Goal: Information Seeking & Learning: Compare options

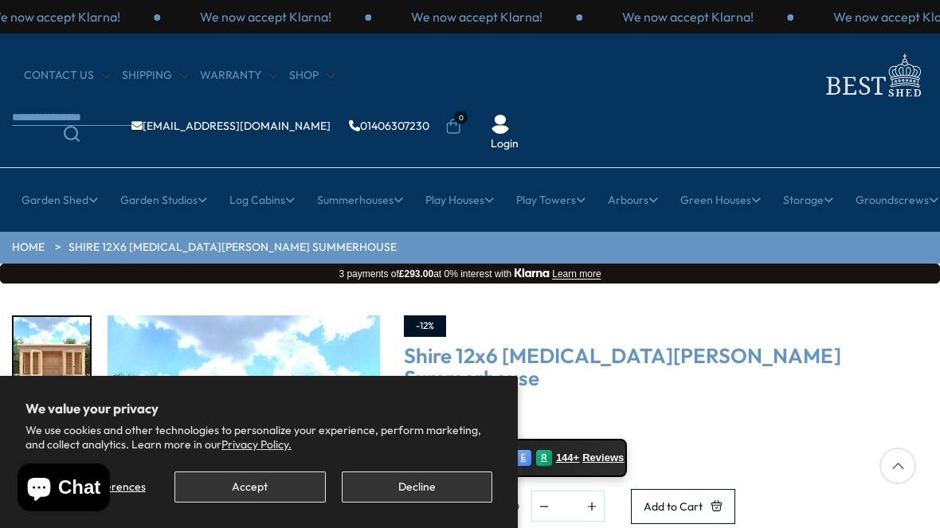
click at [264, 501] on button "Accept" at bounding box center [250, 487] width 151 height 31
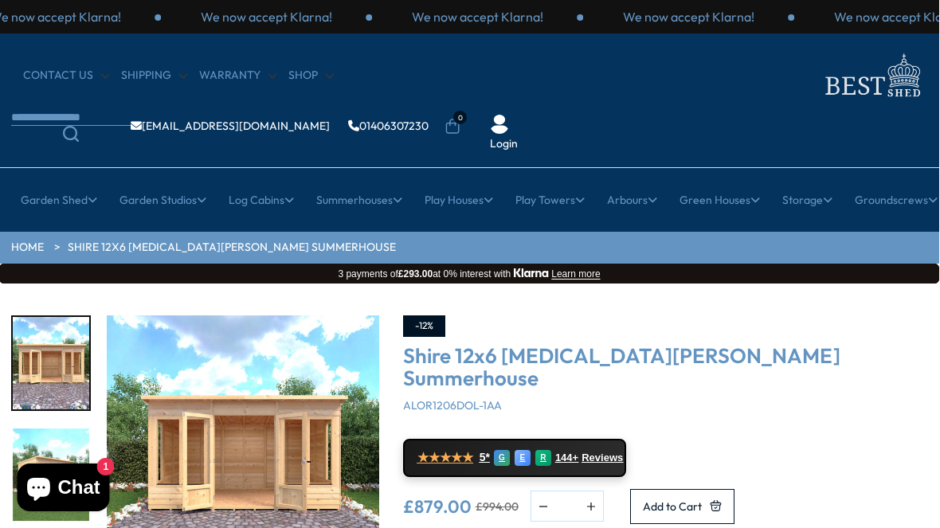
scroll to position [0, 1]
click at [391, 285] on link "Small Summerhouses" at bounding box center [363, 299] width 111 height 28
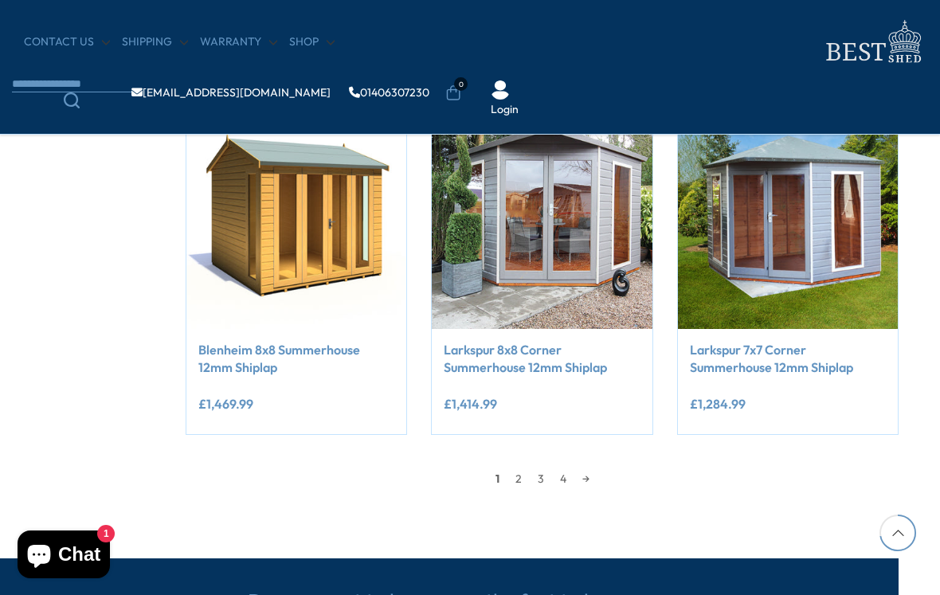
scroll to position [1305, 29]
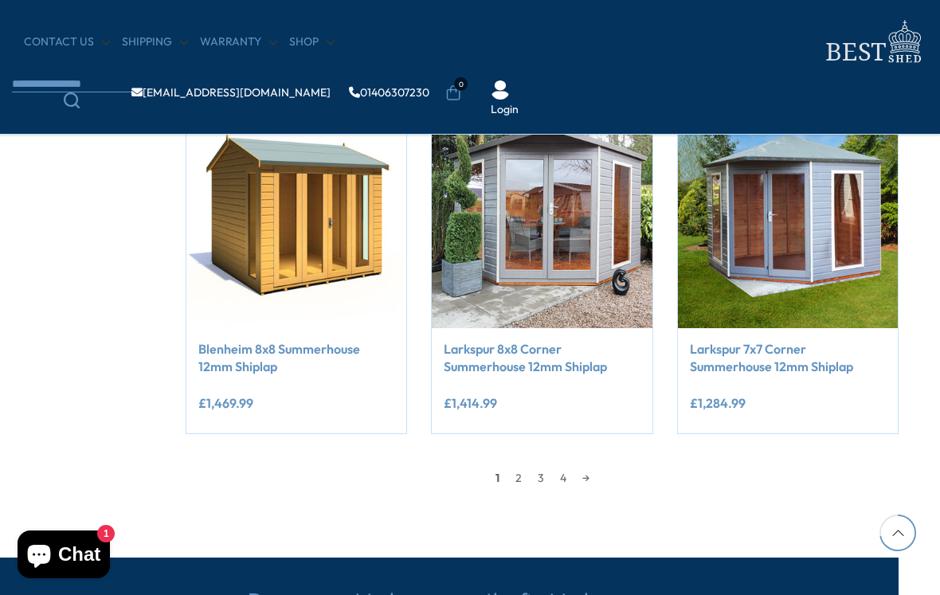
click at [520, 477] on link "2" at bounding box center [519, 478] width 22 height 24
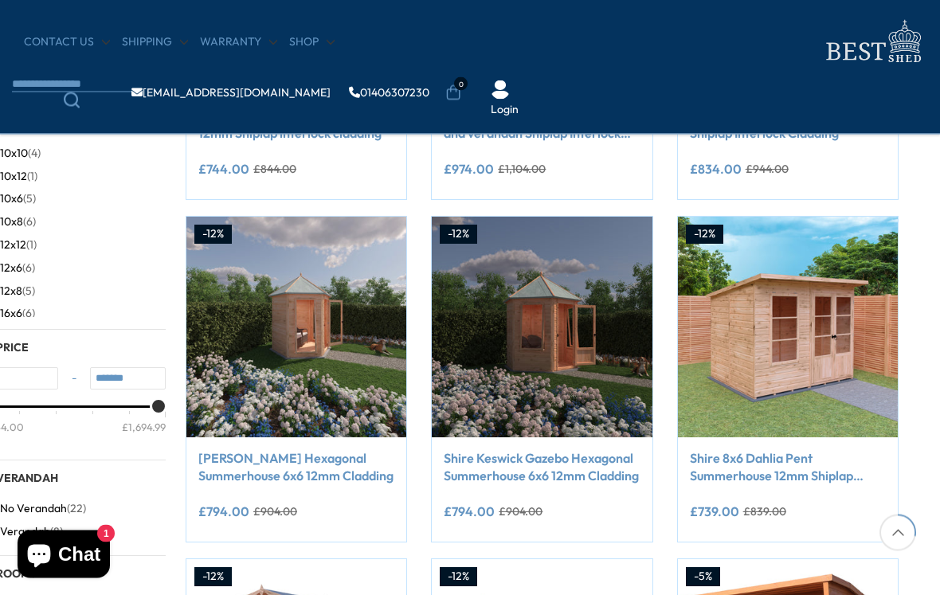
scroll to position [511, 29]
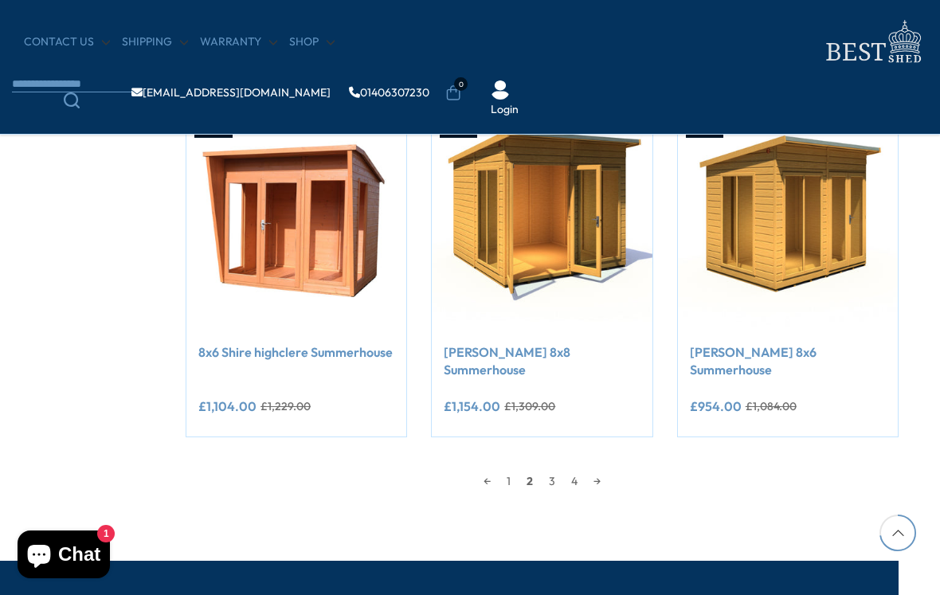
click at [554, 469] on link "3" at bounding box center [552, 481] width 22 height 24
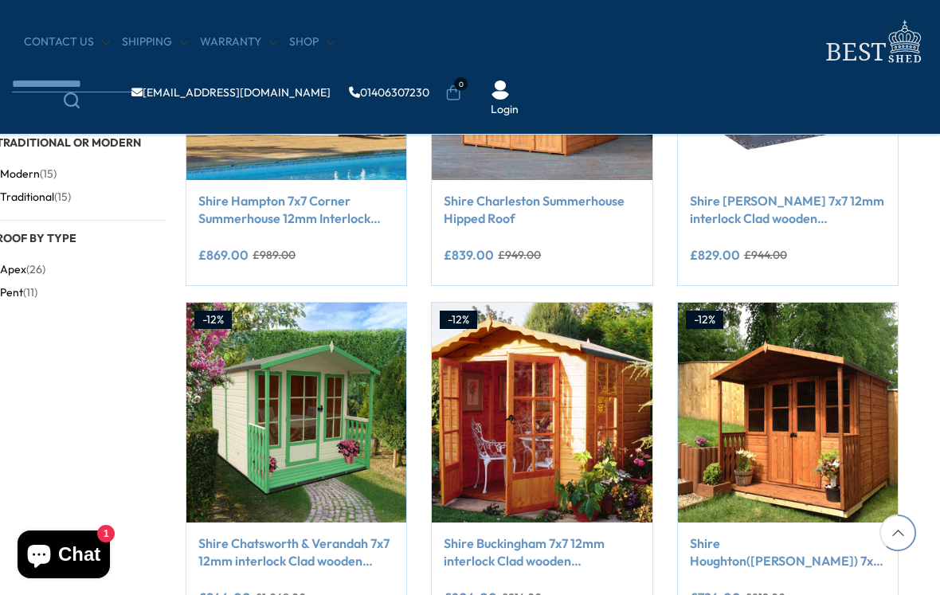
scroll to position [1112, 29]
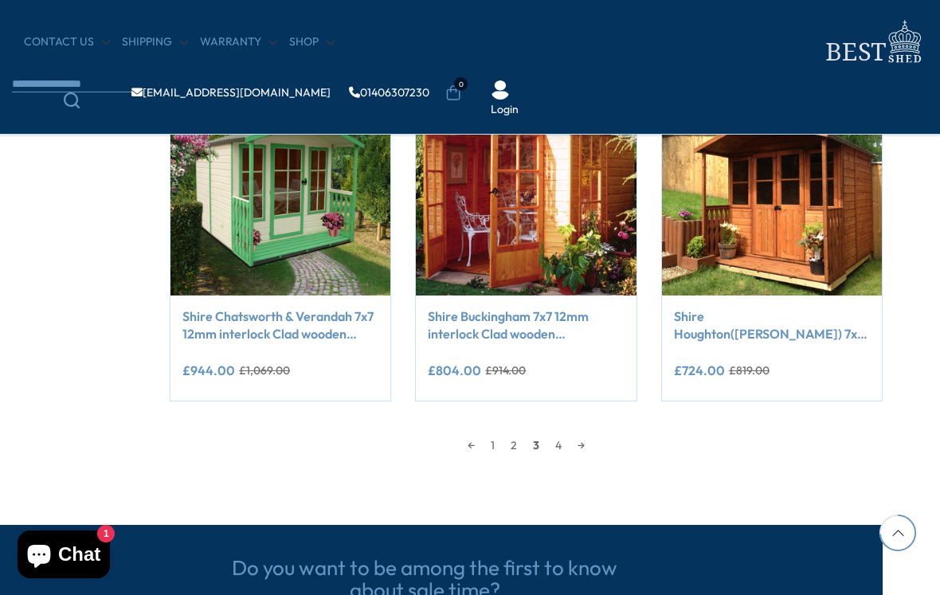
click at [566, 446] on link "4" at bounding box center [559, 446] width 22 height 24
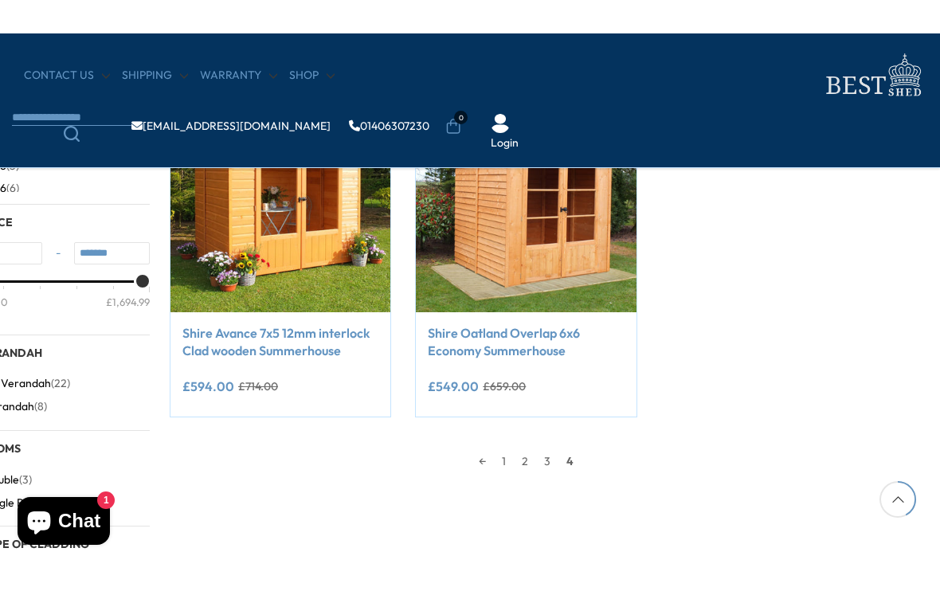
scroll to position [603, 45]
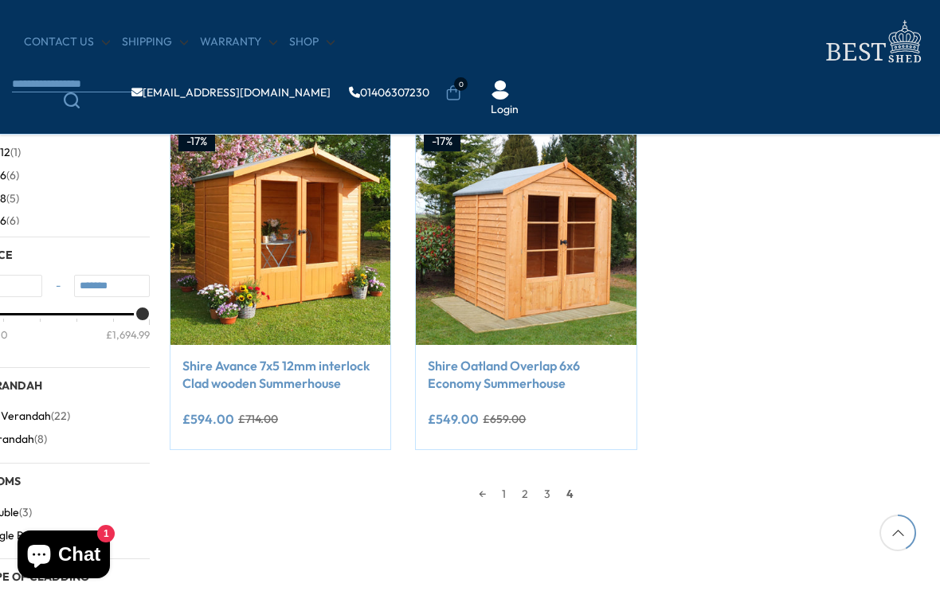
click at [579, 497] on span "4" at bounding box center [570, 494] width 23 height 24
click at [582, 490] on span "4" at bounding box center [570, 494] width 23 height 24
click at [574, 497] on span "4" at bounding box center [570, 494] width 23 height 24
click at [579, 495] on span "4" at bounding box center [570, 494] width 23 height 24
click at [544, 387] on link "Shire Oatland Overlap 6x6 Economy Summerhouse" at bounding box center [526, 375] width 196 height 36
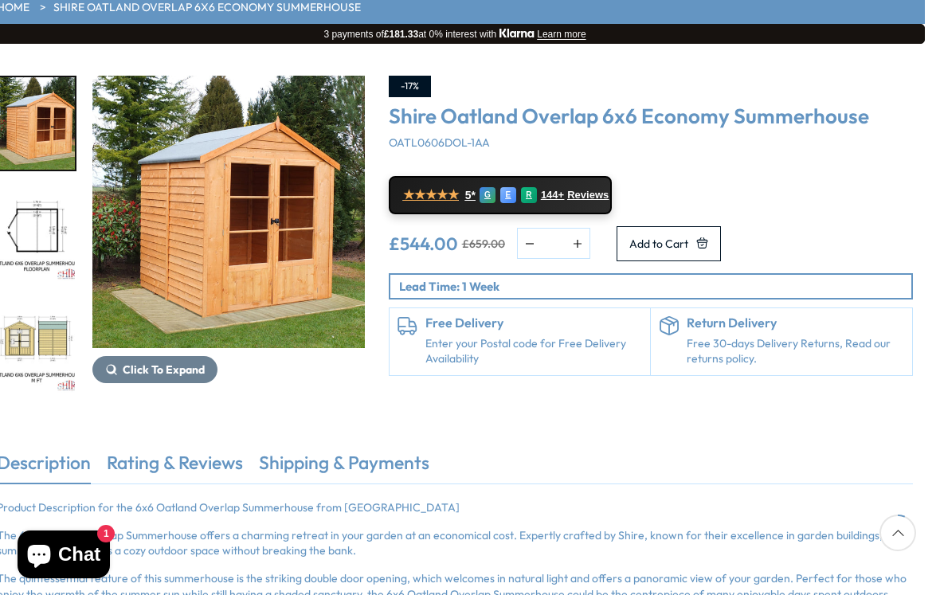
scroll to position [210, 15]
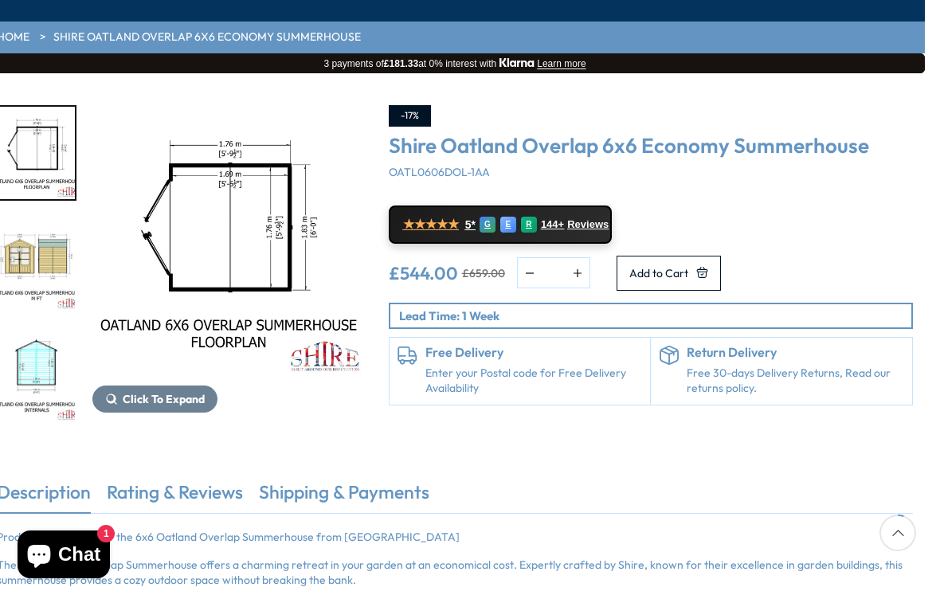
click at [167, 392] on span "Click To Expand" at bounding box center [164, 399] width 82 height 14
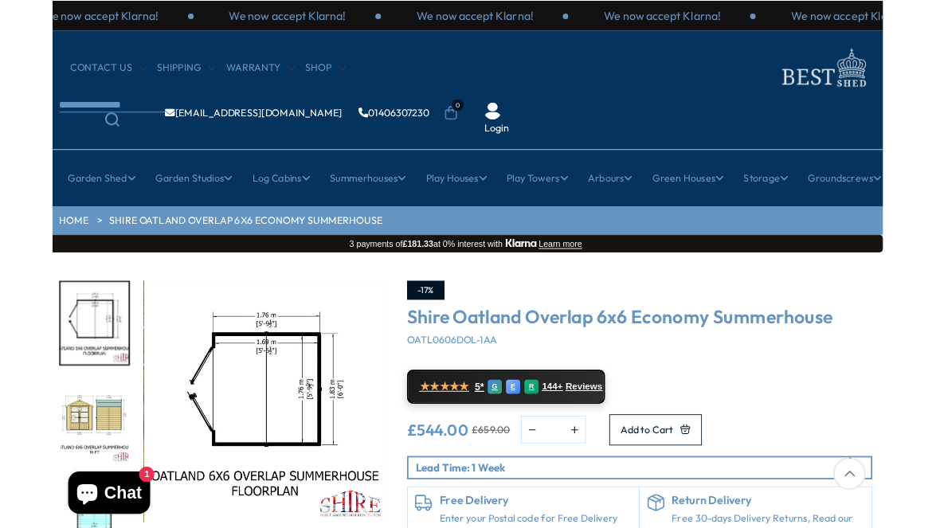
scroll to position [68, 5]
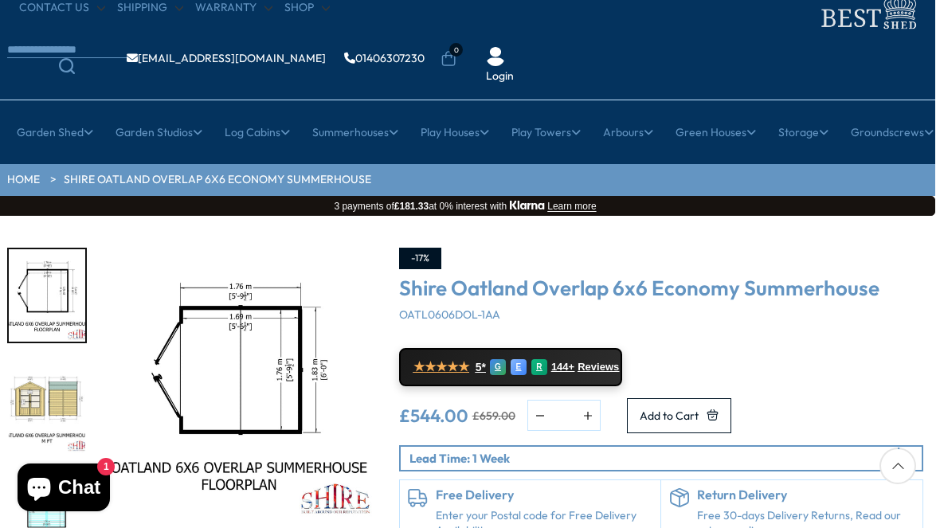
click at [298, 4] on link "Shop" at bounding box center [307, 8] width 45 height 16
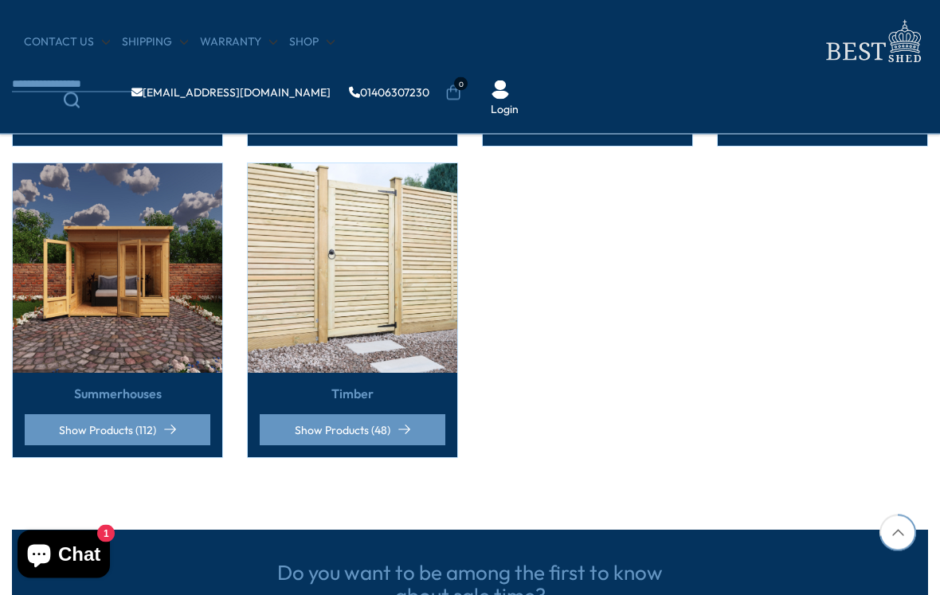
scroll to position [1227, 0]
click at [136, 416] on link "Show Products (112)" at bounding box center [118, 429] width 186 height 31
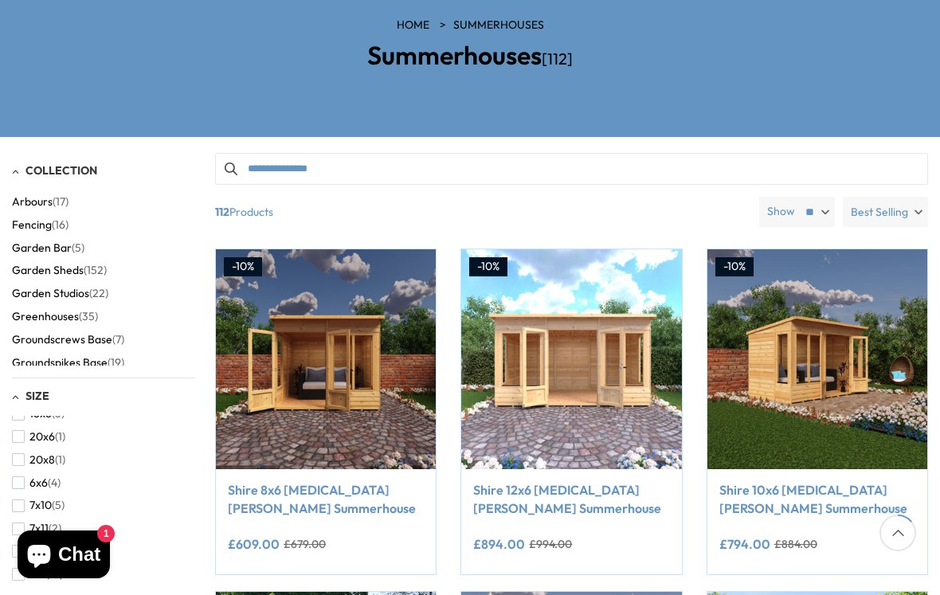
scroll to position [198, 0]
click at [163, 424] on li "20x6 (1)" at bounding box center [99, 435] width 175 height 23
click at [155, 447] on li "20x8 (1)" at bounding box center [99, 458] width 175 height 23
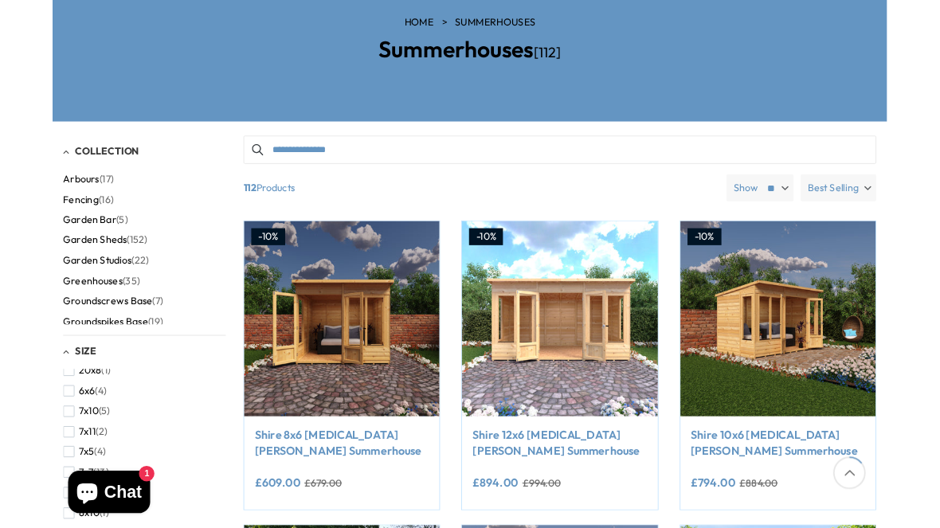
scroll to position [241, 0]
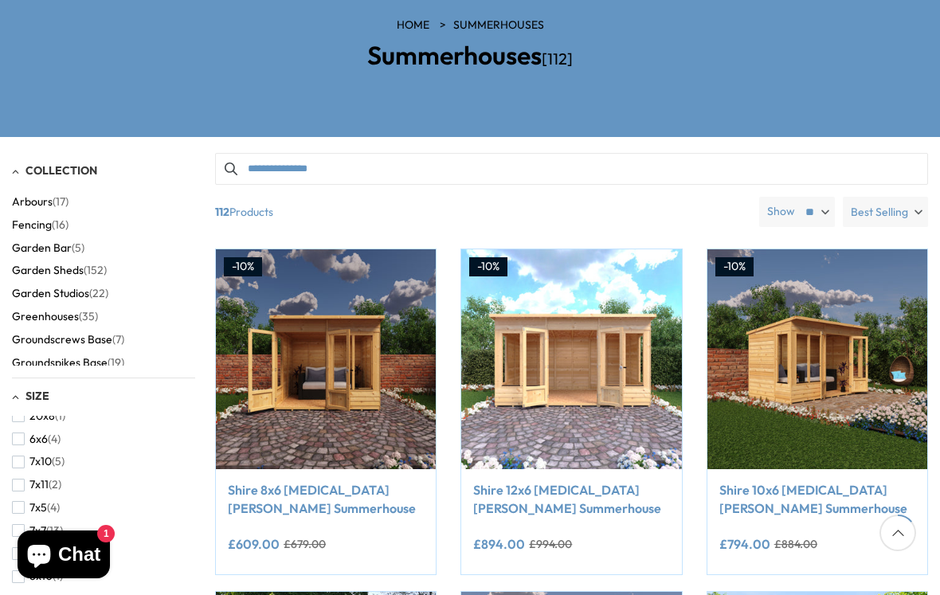
click at [49, 524] on span "(13)" at bounding box center [54, 531] width 17 height 14
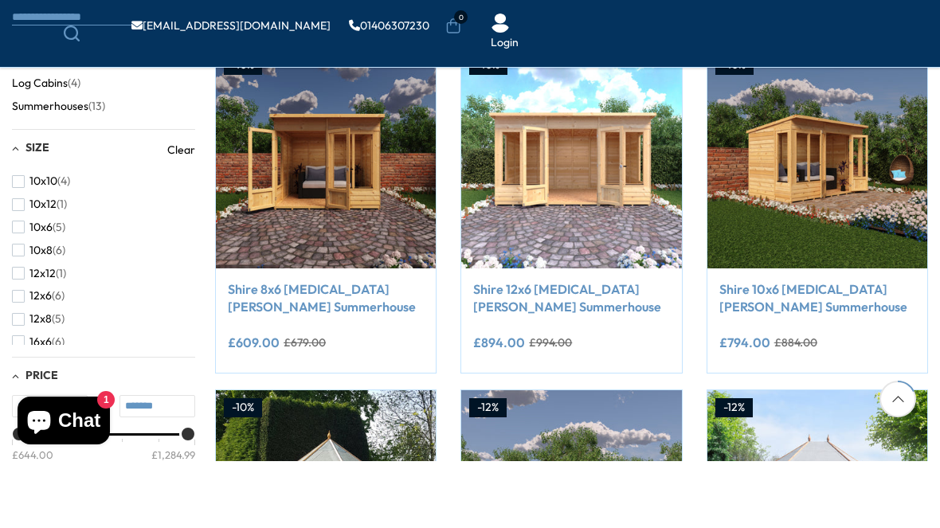
scroll to position [337, 0]
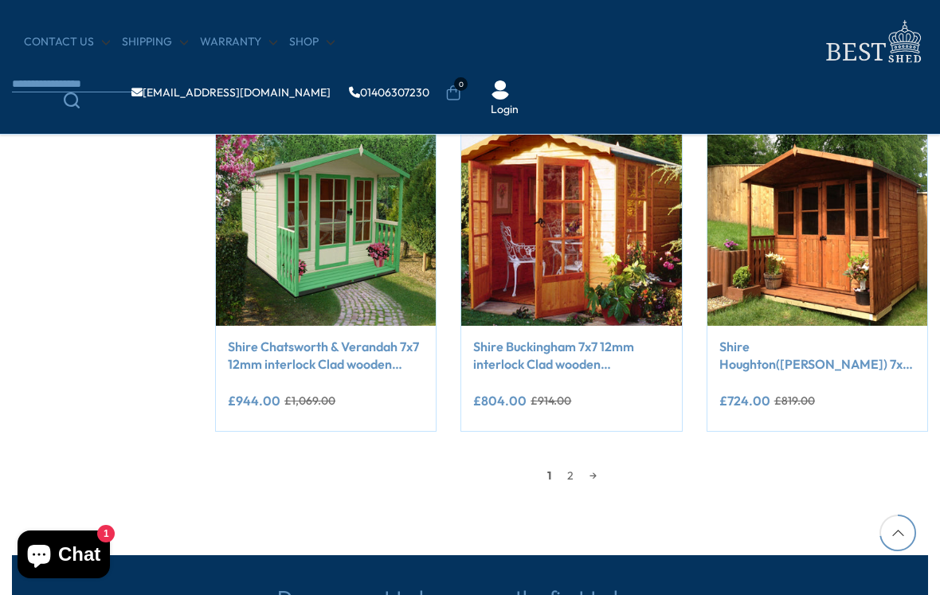
click at [570, 477] on link "2" at bounding box center [570, 476] width 22 height 24
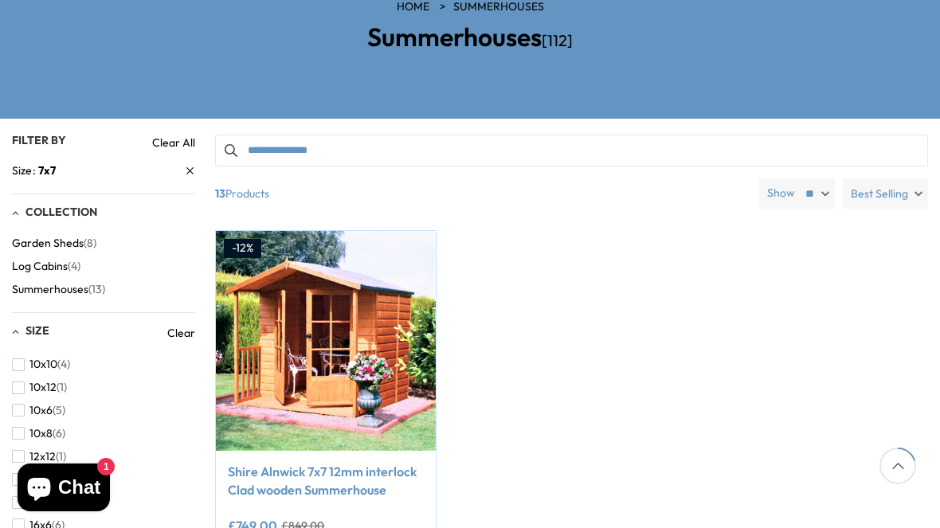
scroll to position [288, 0]
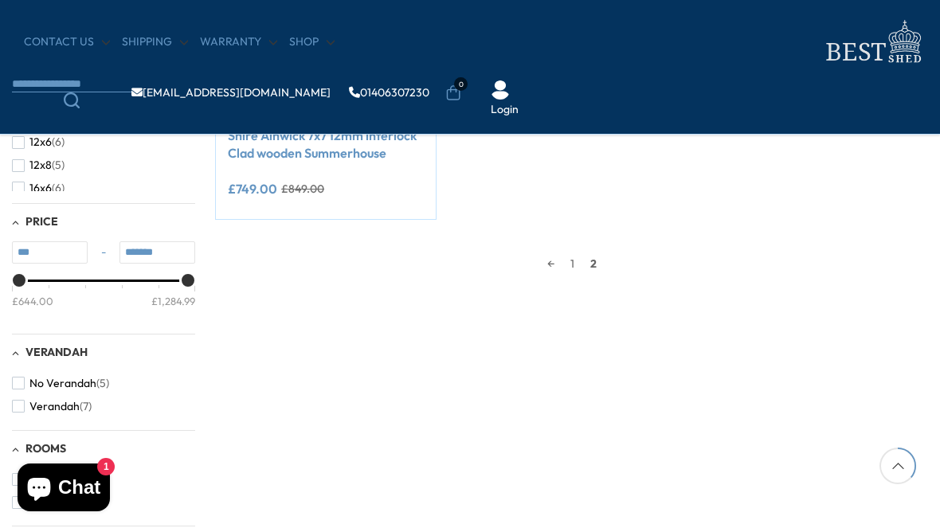
click at [572, 268] on link "1" at bounding box center [573, 264] width 20 height 24
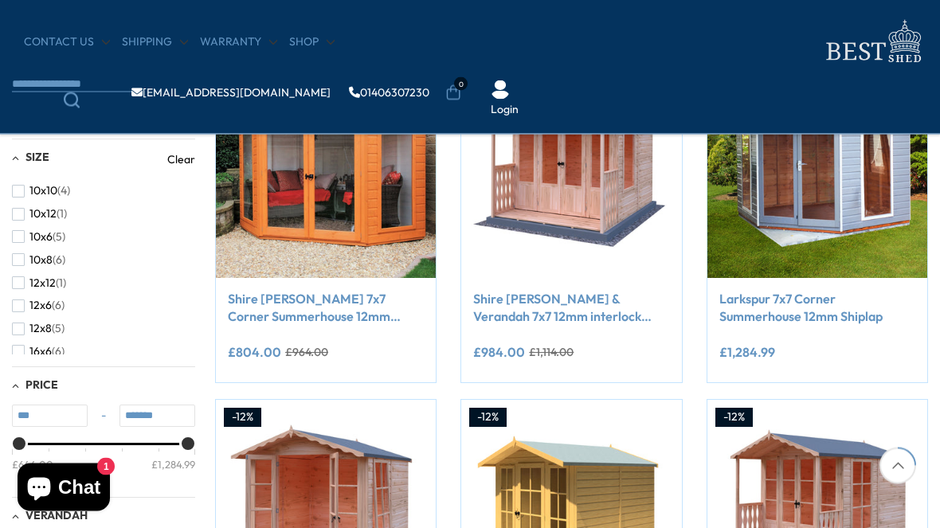
scroll to position [288, 0]
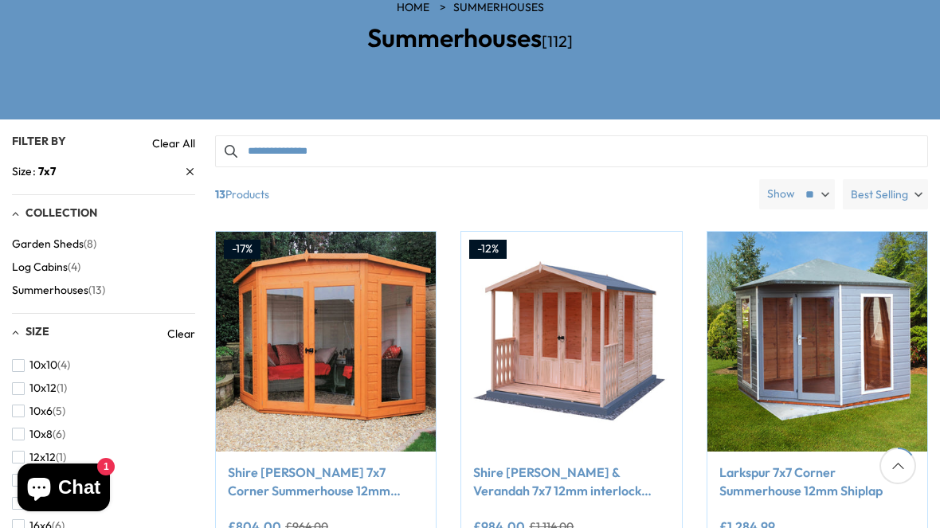
click at [925, 247] on img at bounding box center [818, 342] width 220 height 220
click at [18, 525] on span "button" at bounding box center [18, 531] width 13 height 13
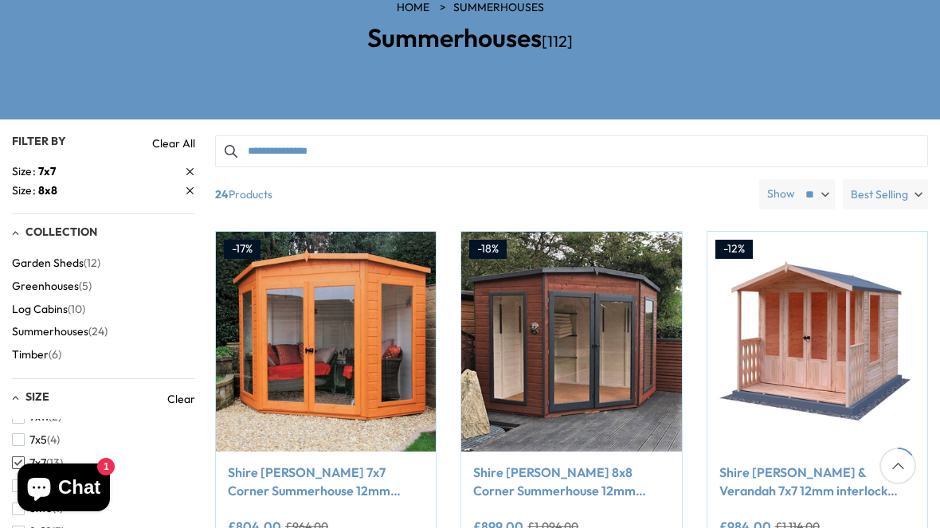
scroll to position [312, 0]
click at [18, 457] on span "button" at bounding box center [18, 463] width 13 height 13
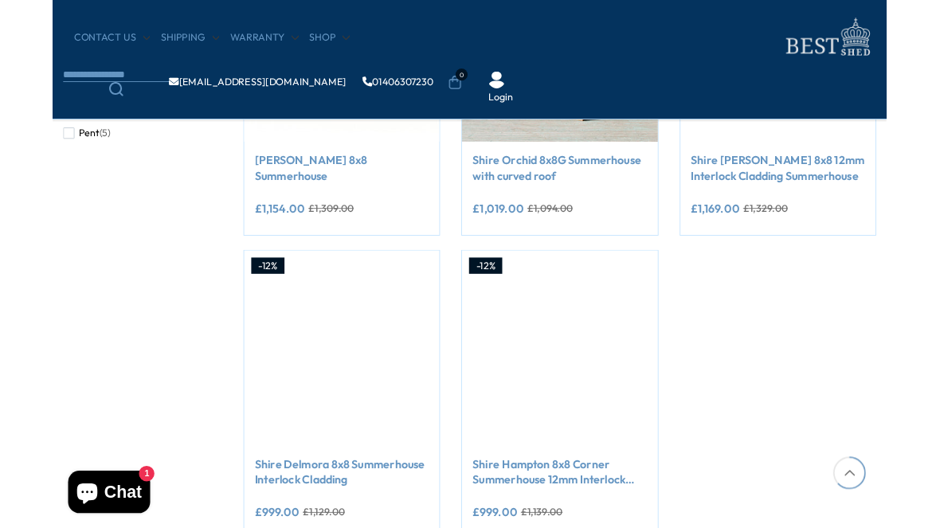
scroll to position [1198, 0]
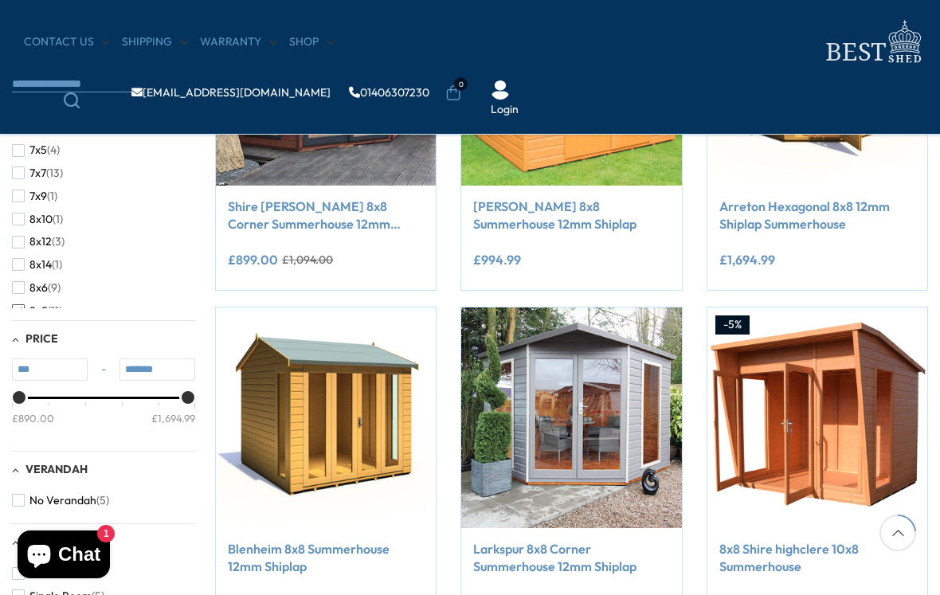
click at [20, 281] on span "button" at bounding box center [18, 287] width 13 height 13
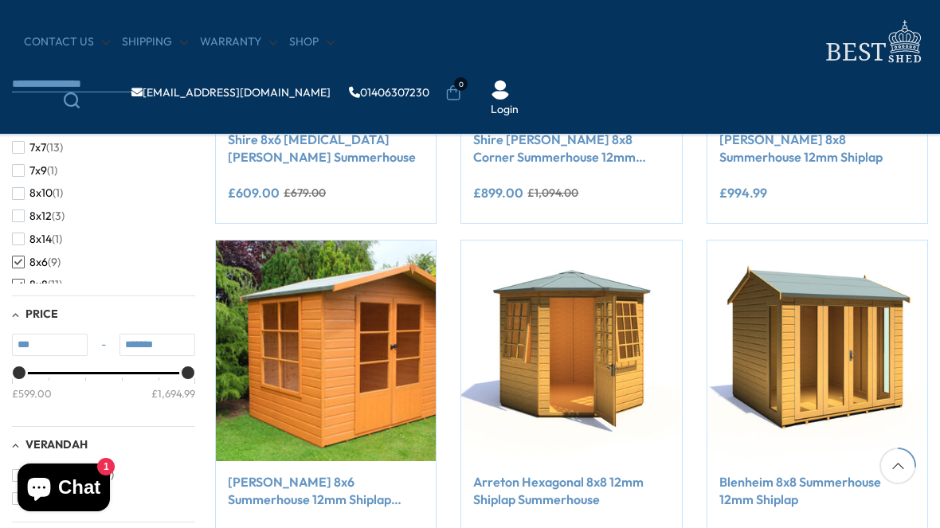
scroll to position [316, 0]
click at [23, 280] on span "button" at bounding box center [18, 286] width 13 height 13
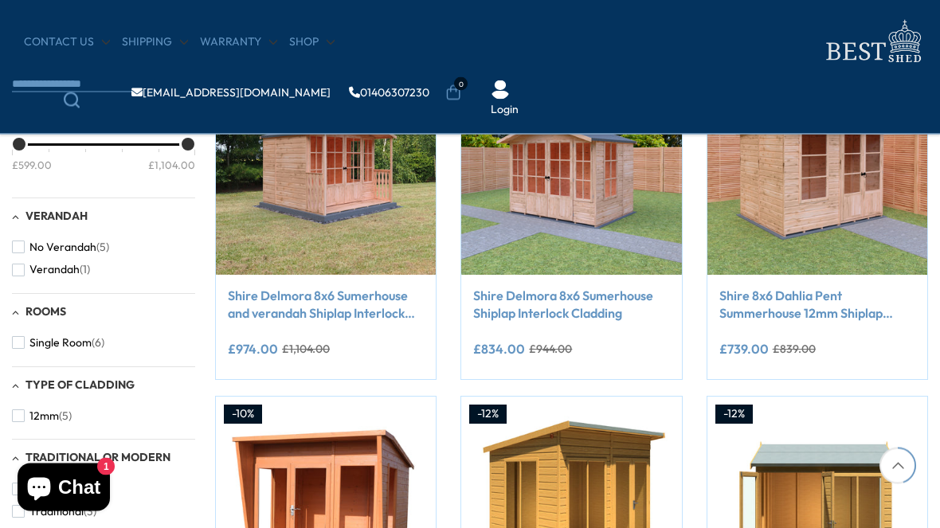
scroll to position [673, 0]
click at [801, 309] on link "Shire 8x6 Dahlia Pent Summerhouse 12mm Shiplap interlock cladding" at bounding box center [818, 305] width 196 height 36
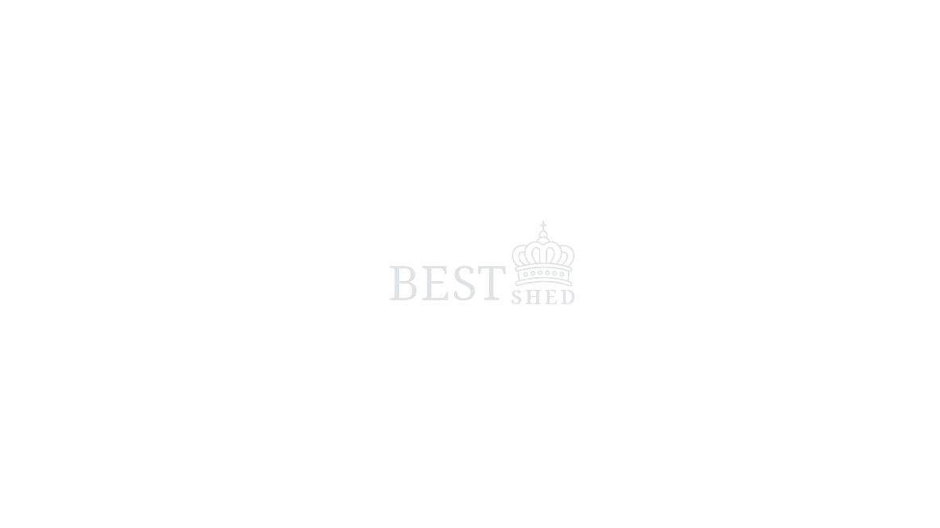
scroll to position [96, 0]
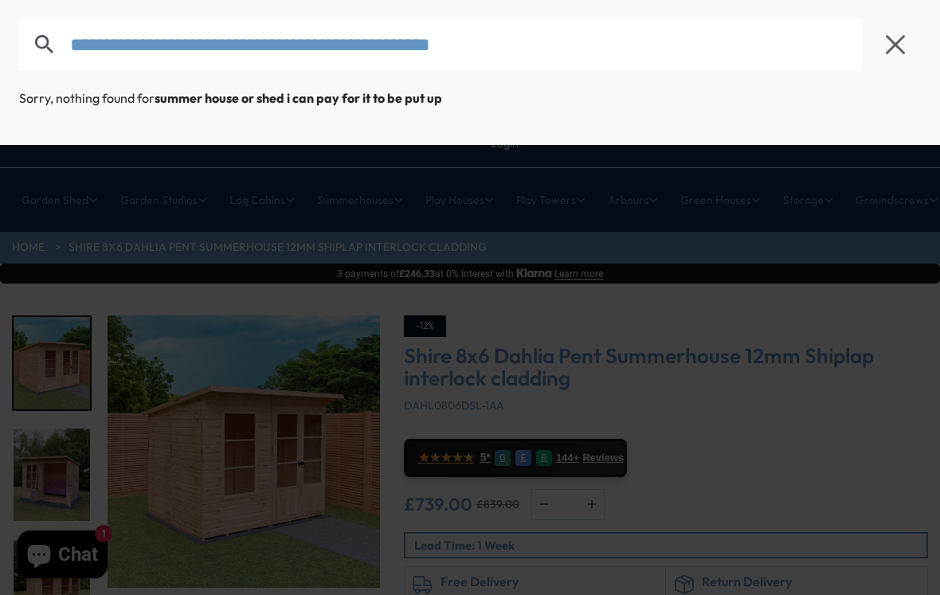
type input "**********"
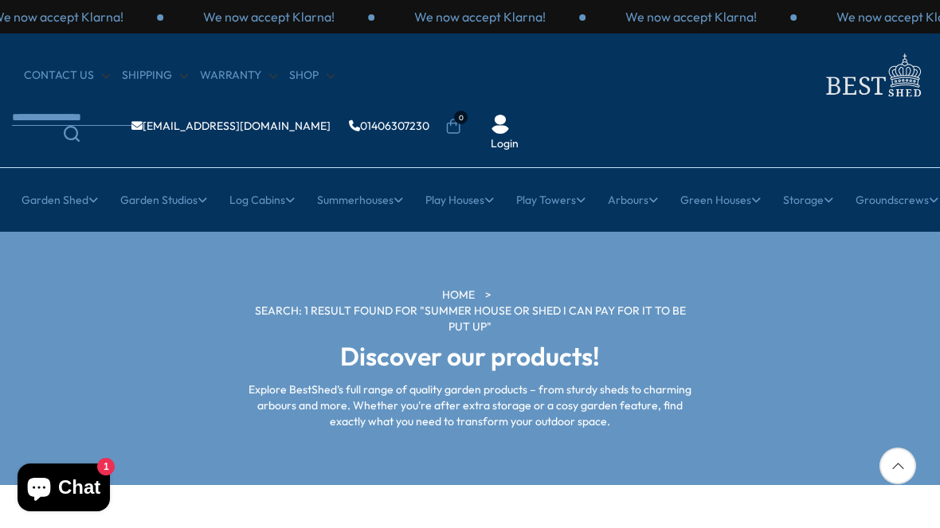
click at [643, 304] on link "Search: 1 result found for "summer house or shed i can pay for it to be put up"" at bounding box center [470, 319] width 446 height 31
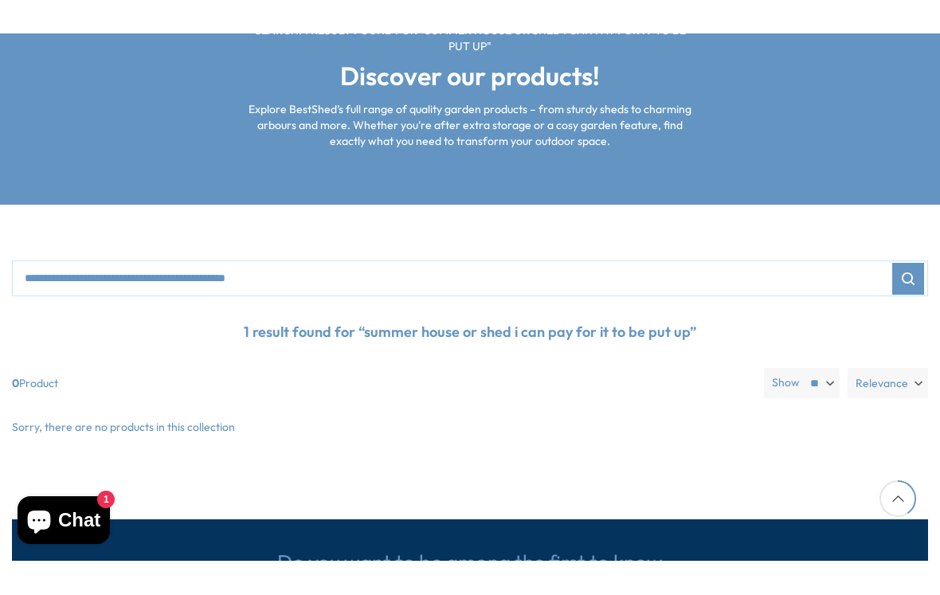
scroll to position [247, 0]
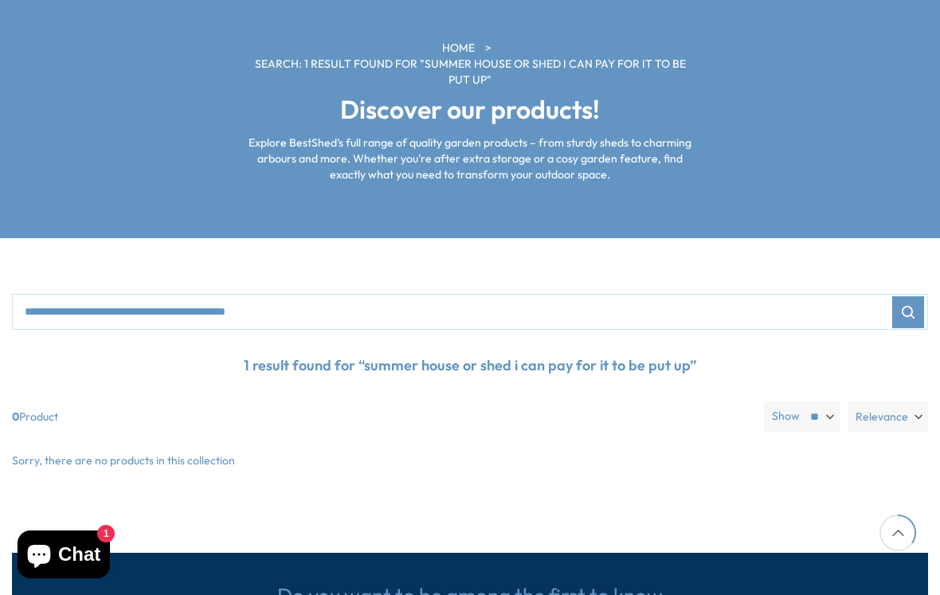
click at [644, 346] on p "1 result found for “summer house or shed i can pay for it to be put up”" at bounding box center [470, 366] width 917 height 40
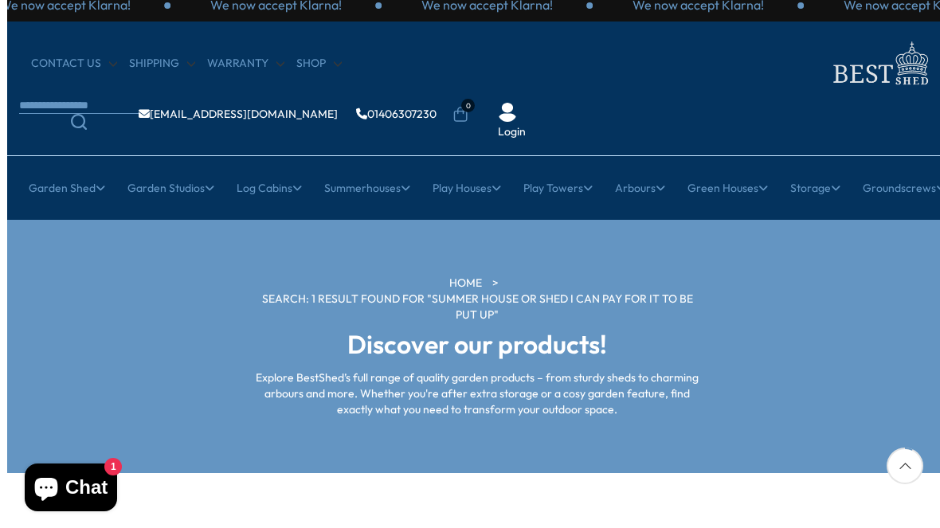
scroll to position [0, 0]
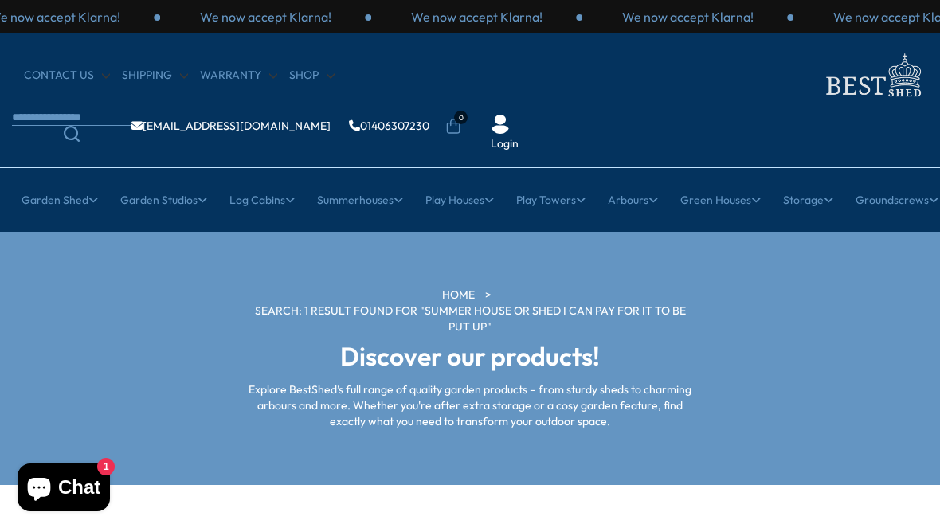
click at [186, 396] on link "Premium Sheds" at bounding box center [150, 410] width 81 height 28
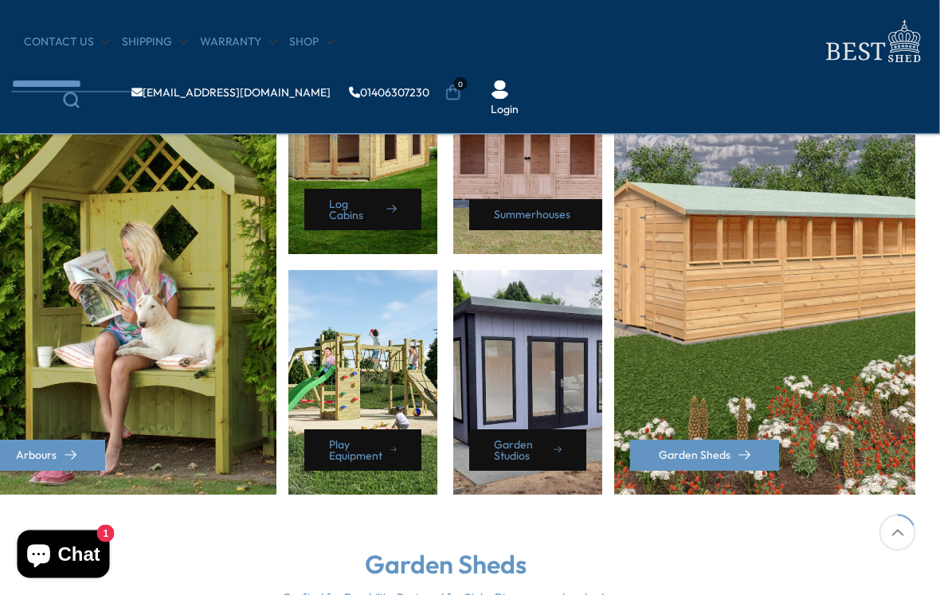
scroll to position [764, 25]
click at [563, 457] on link "Garden Studios" at bounding box center [527, 450] width 117 height 41
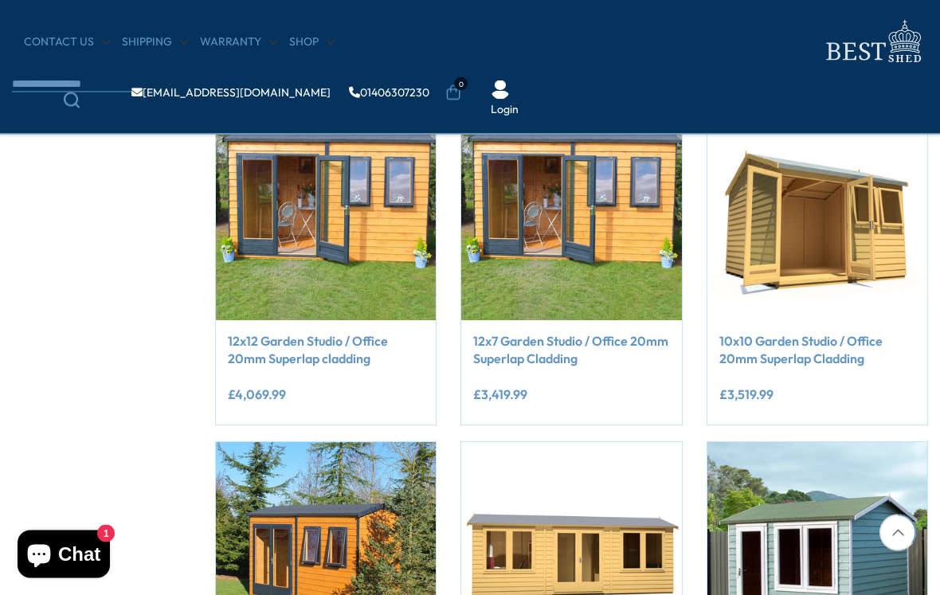
scroll to position [616, 0]
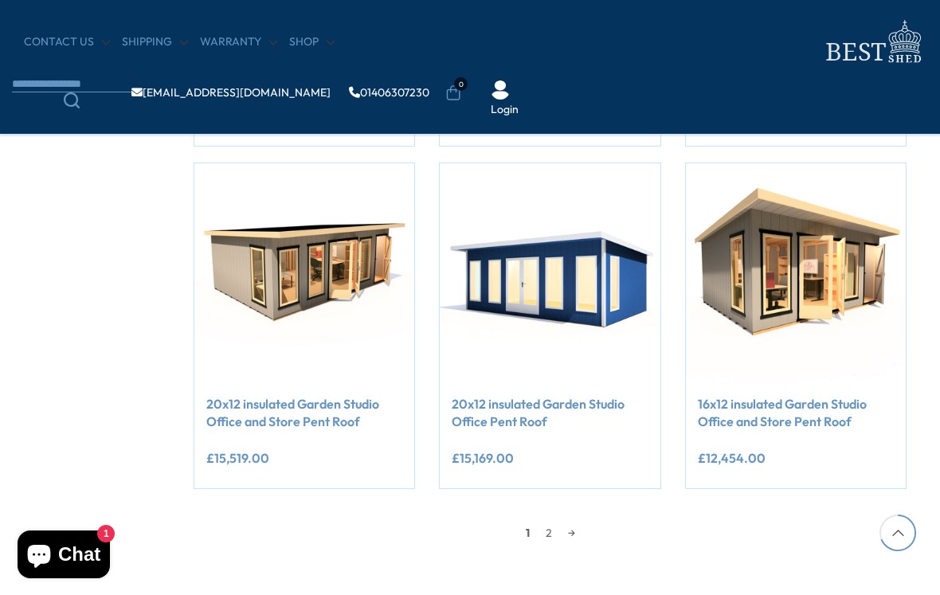
click at [548, 528] on link "2" at bounding box center [549, 533] width 22 height 24
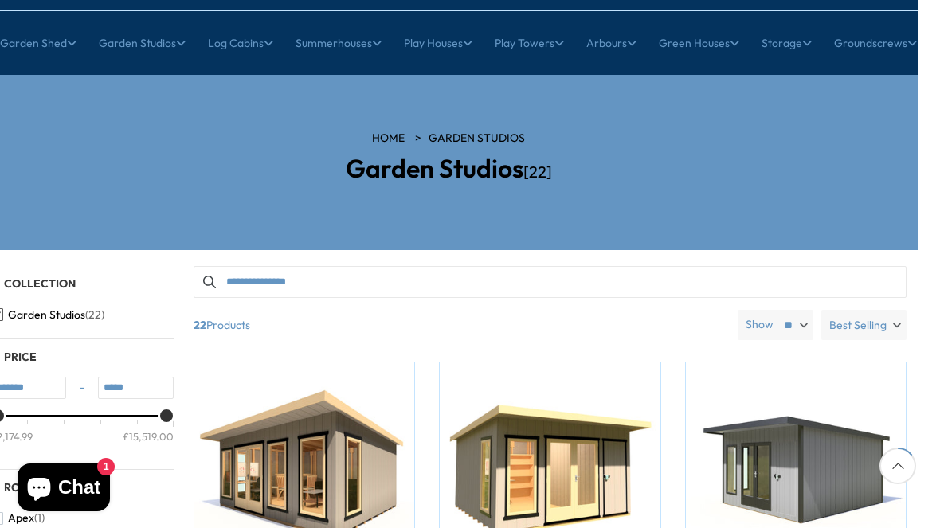
scroll to position [0, 22]
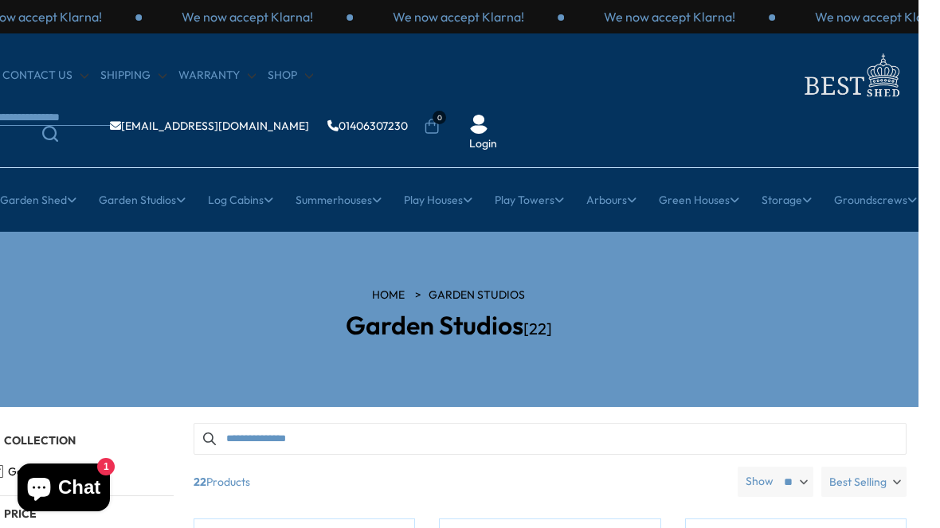
click at [142, 285] on link "All Studios" at bounding box center [128, 299] width 53 height 28
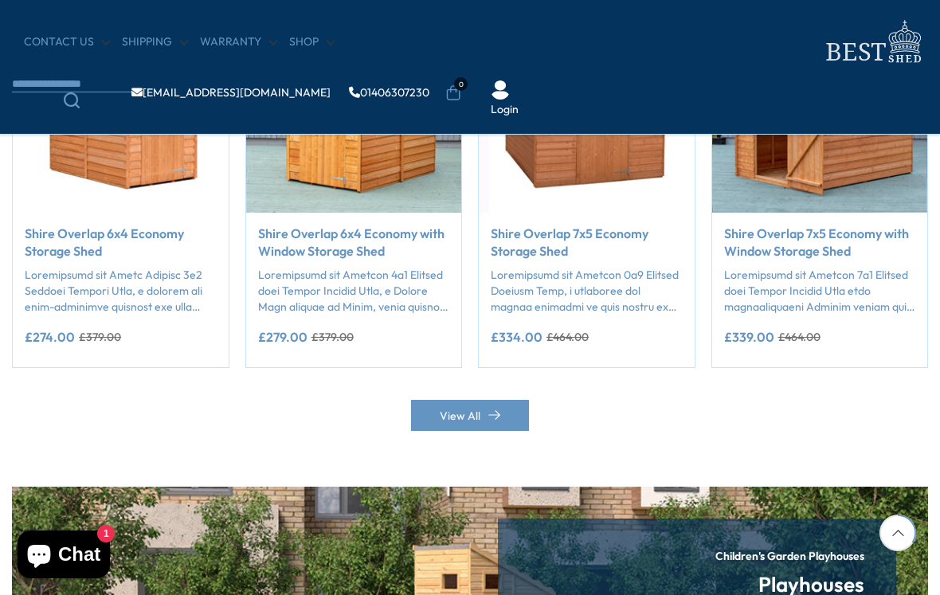
scroll to position [1446, 0]
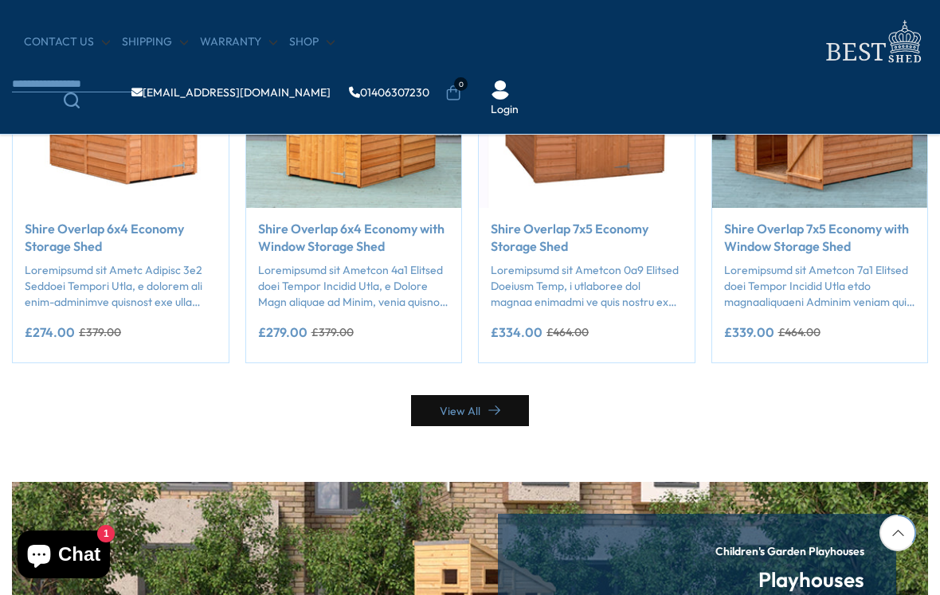
click at [508, 412] on link "View All" at bounding box center [470, 410] width 118 height 31
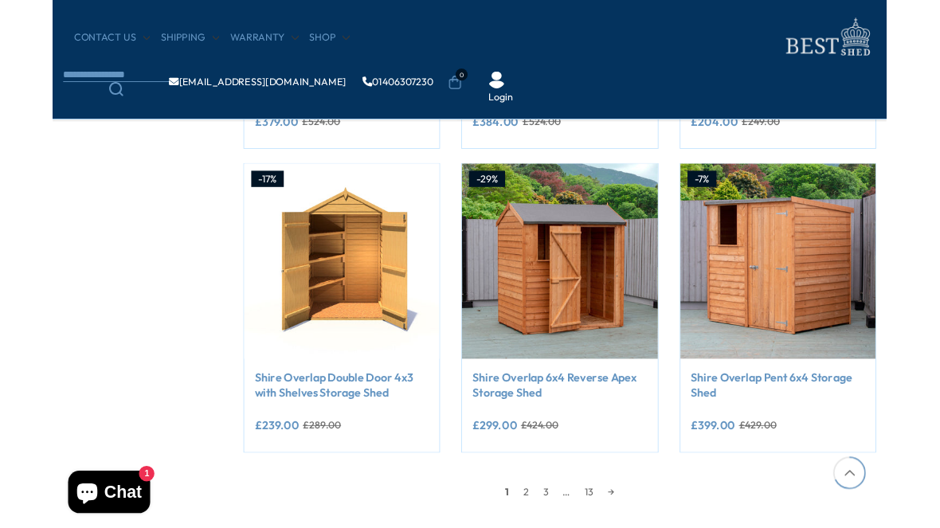
scroll to position [1230, 0]
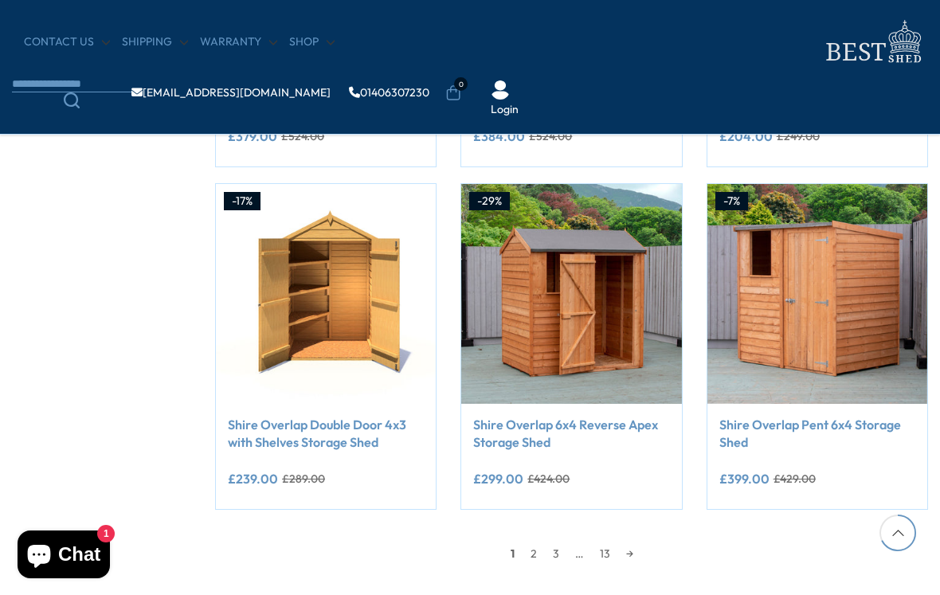
click at [536, 528] on link "2" at bounding box center [534, 554] width 22 height 24
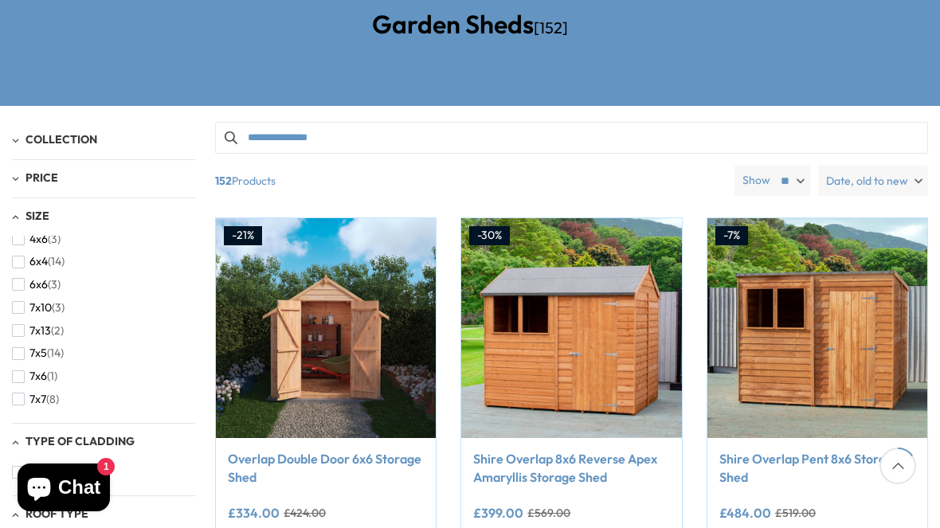
scroll to position [356, 0]
click at [24, 389] on span "button" at bounding box center [18, 395] width 13 height 13
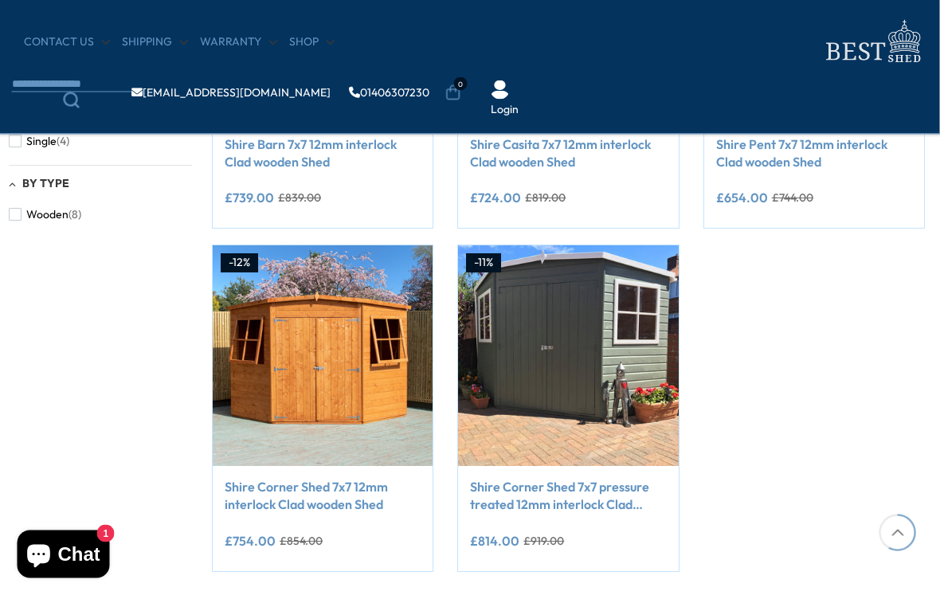
scroll to position [817, 3]
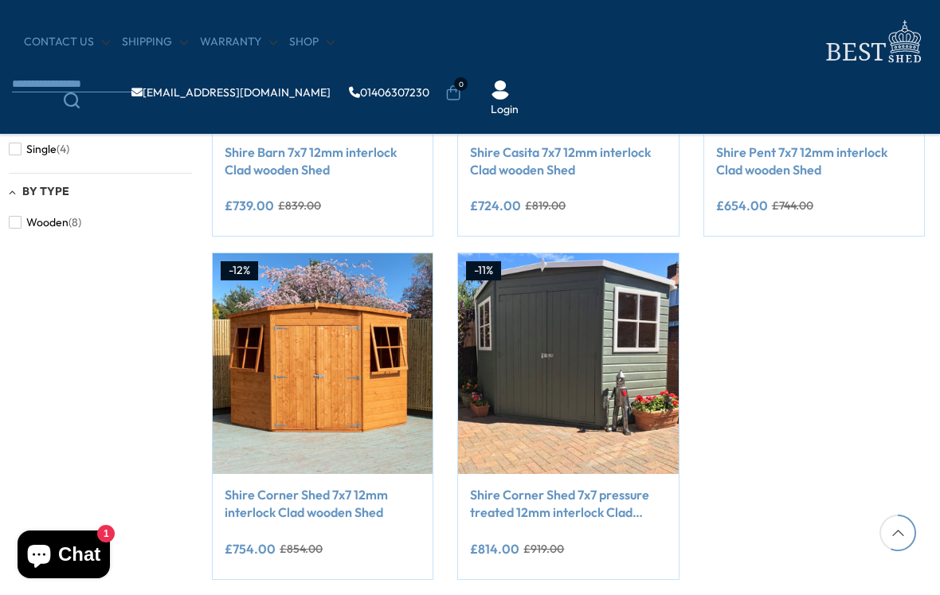
click at [349, 506] on link "Shire Corner Shed 7x7 12mm interlock Clad wooden Shed" at bounding box center [323, 504] width 196 height 36
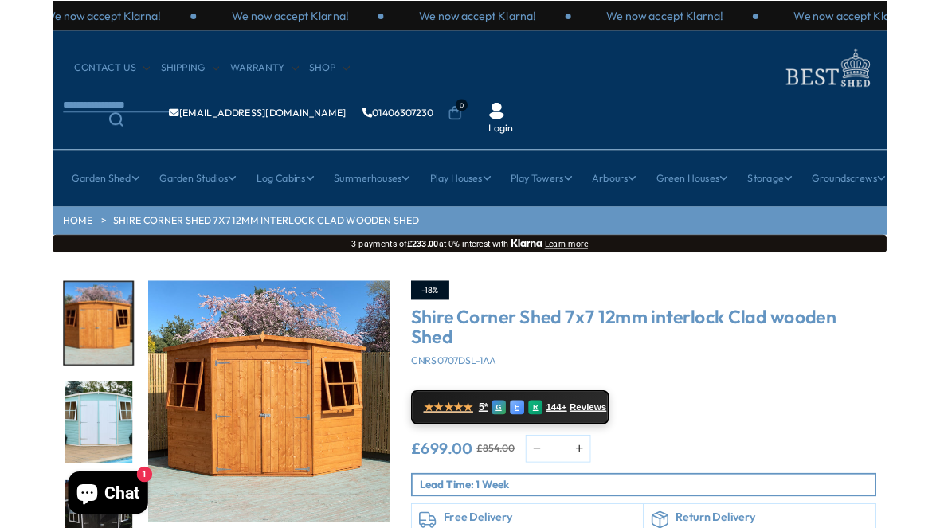
scroll to position [68, 0]
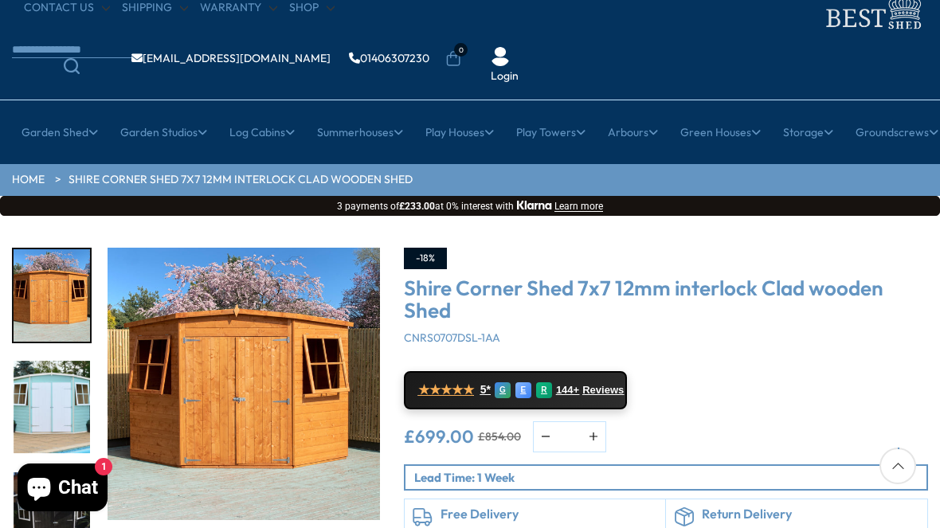
click at [152, 384] on link "Cheap Summerhouses" at bounding box center [150, 398] width 117 height 28
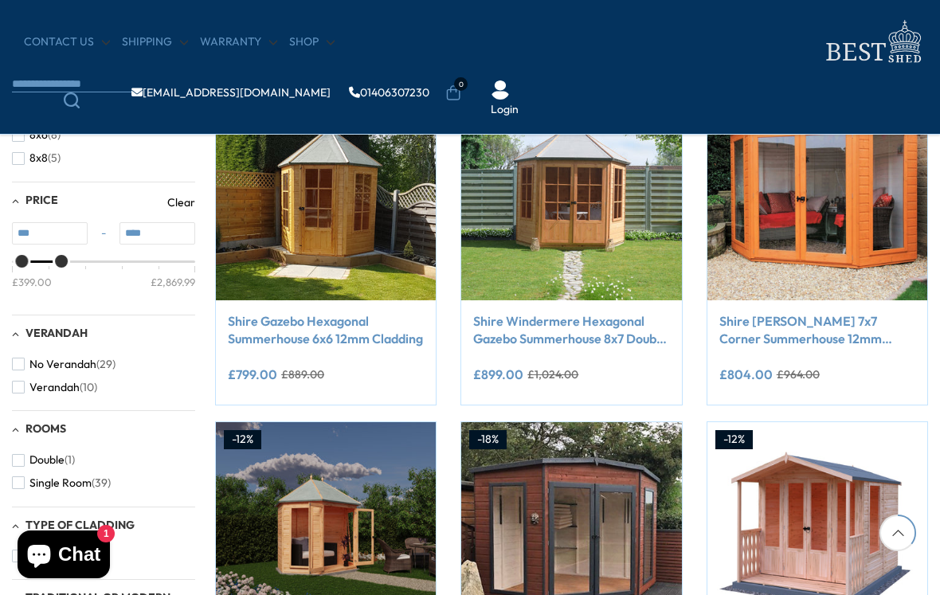
scroll to position [649, 0]
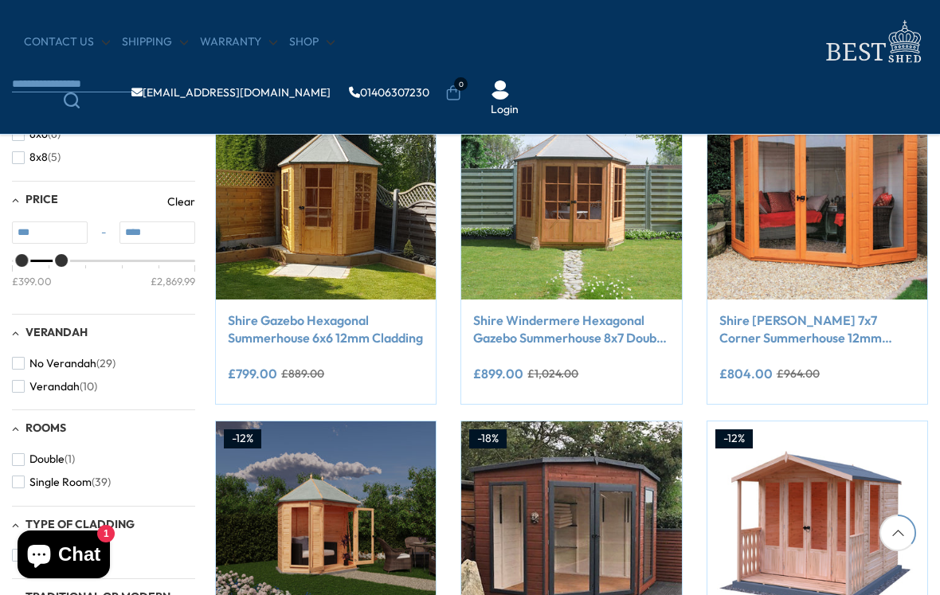
click at [795, 368] on del "£964.00" at bounding box center [798, 373] width 43 height 11
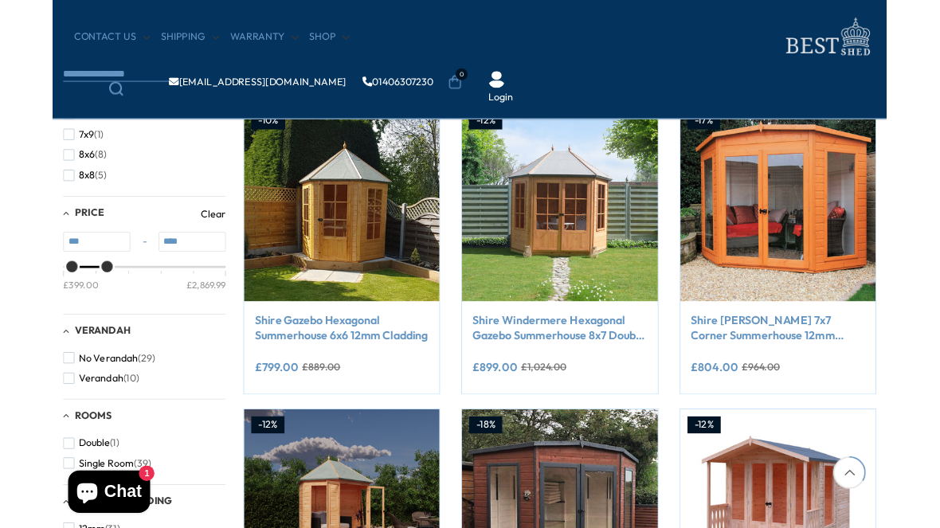
scroll to position [676, 0]
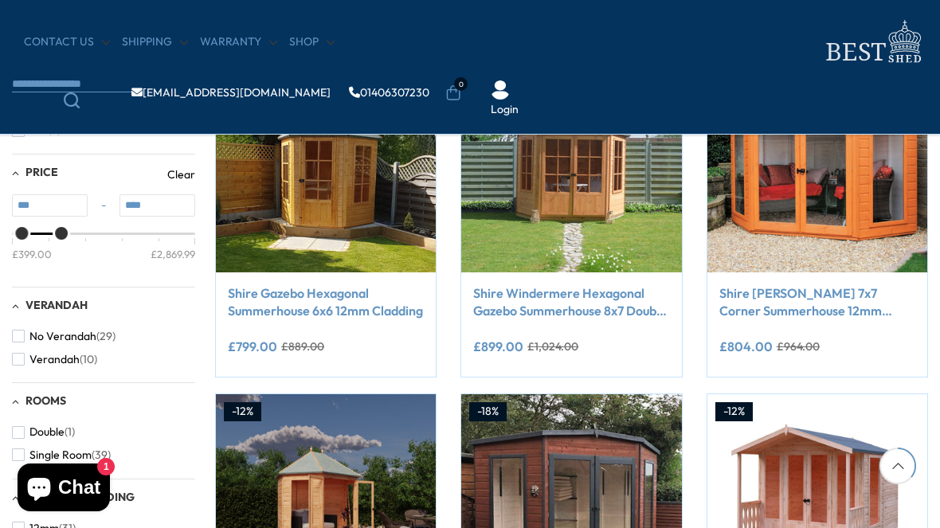
click at [805, 293] on link "Shire [PERSON_NAME] 7x7 Corner Summerhouse 12mm Interlock Cladding" at bounding box center [818, 303] width 196 height 36
click at [624, 310] on link "Shire Windermere Hexagonal Gazebo Summerhouse 8x7 Double doors 12mm Cladding" at bounding box center [571, 303] width 196 height 36
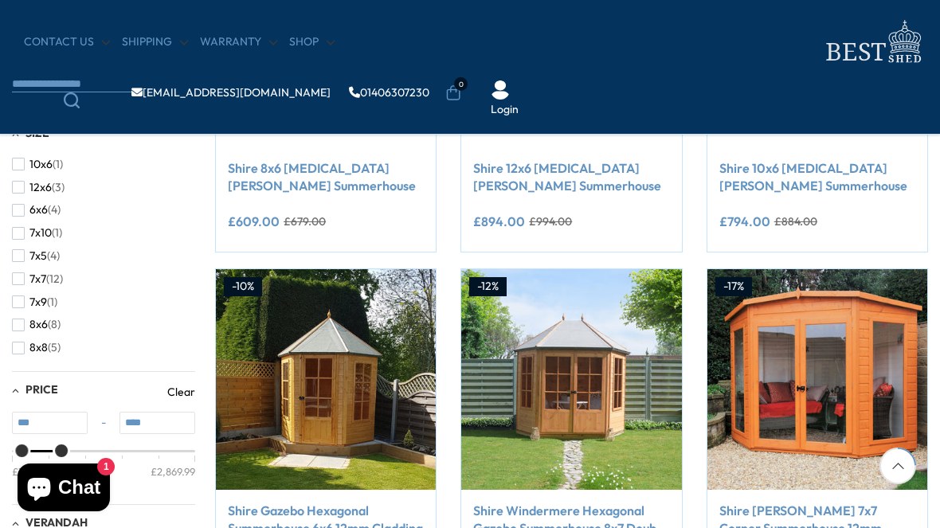
scroll to position [457, 0]
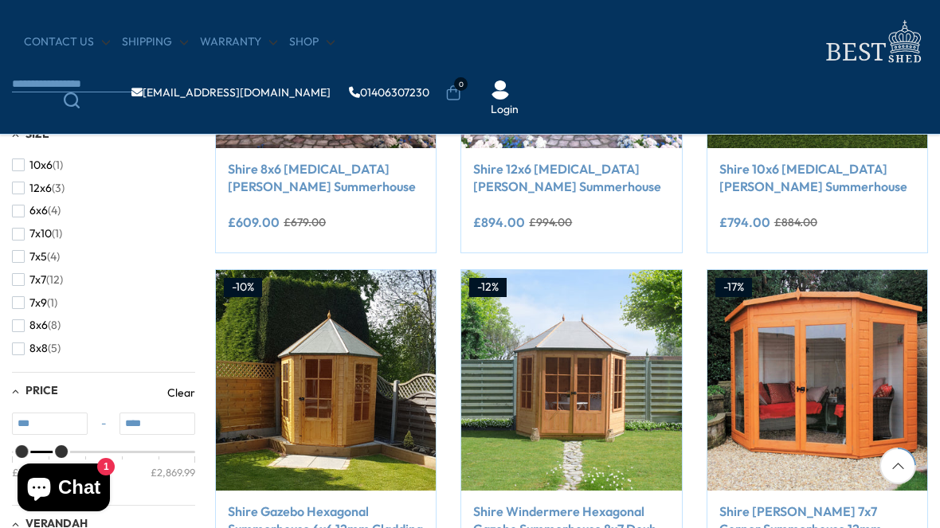
click at [29, 343] on button "8x8 (5)" at bounding box center [36, 348] width 49 height 23
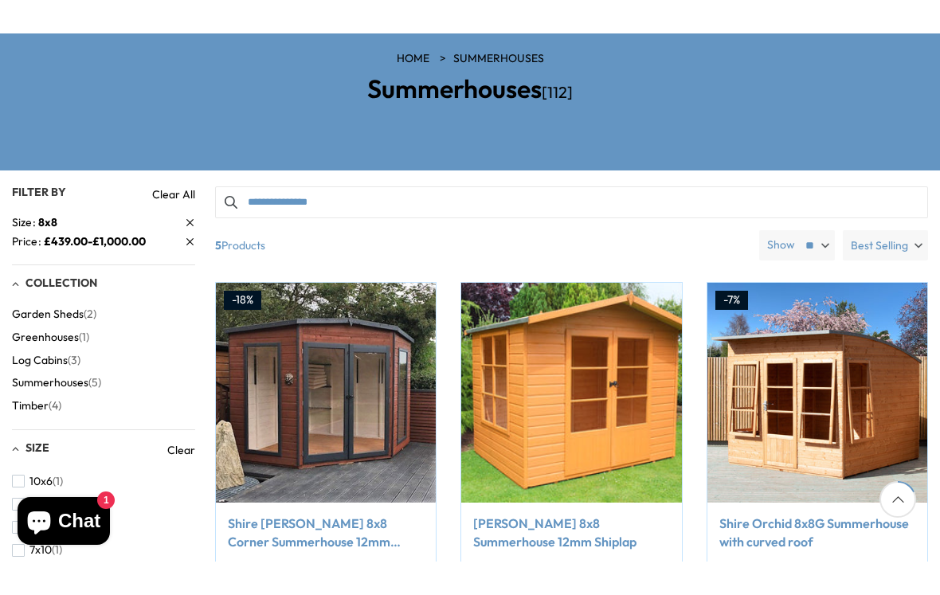
scroll to position [205, 0]
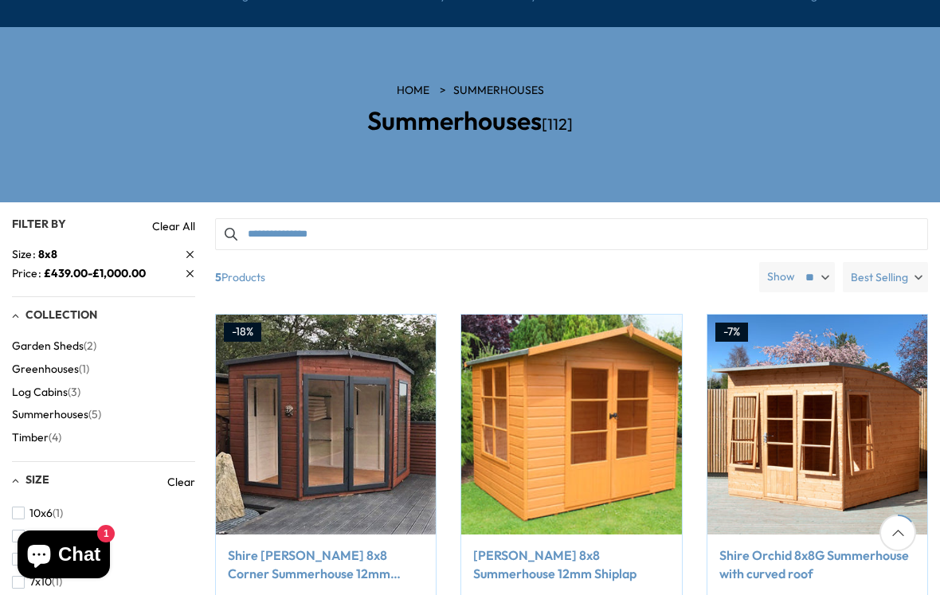
click at [316, 528] on link "Shire Barclay 8x8 Corner Summerhouse 12mm Interlock Cladding" at bounding box center [326, 565] width 196 height 36
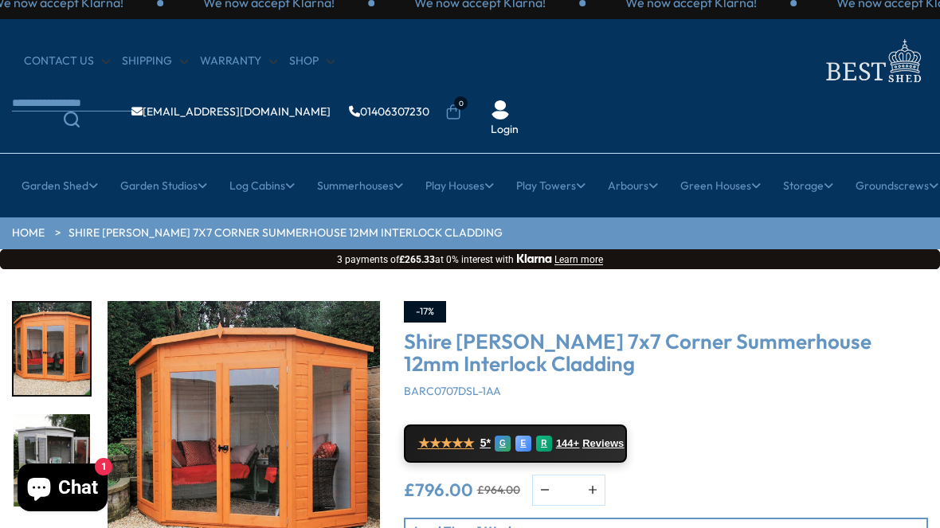
scroll to position [14, 0]
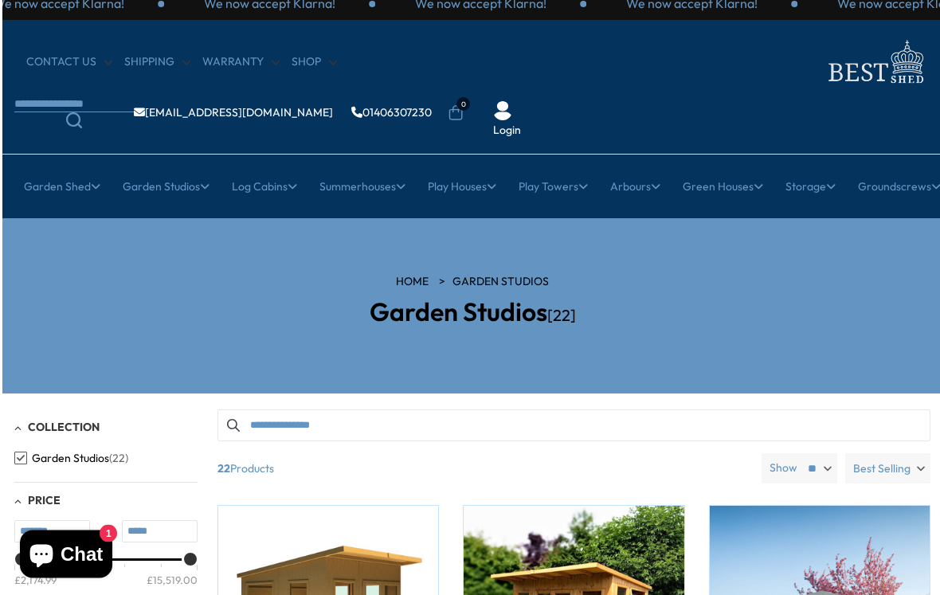
scroll to position [16, 0]
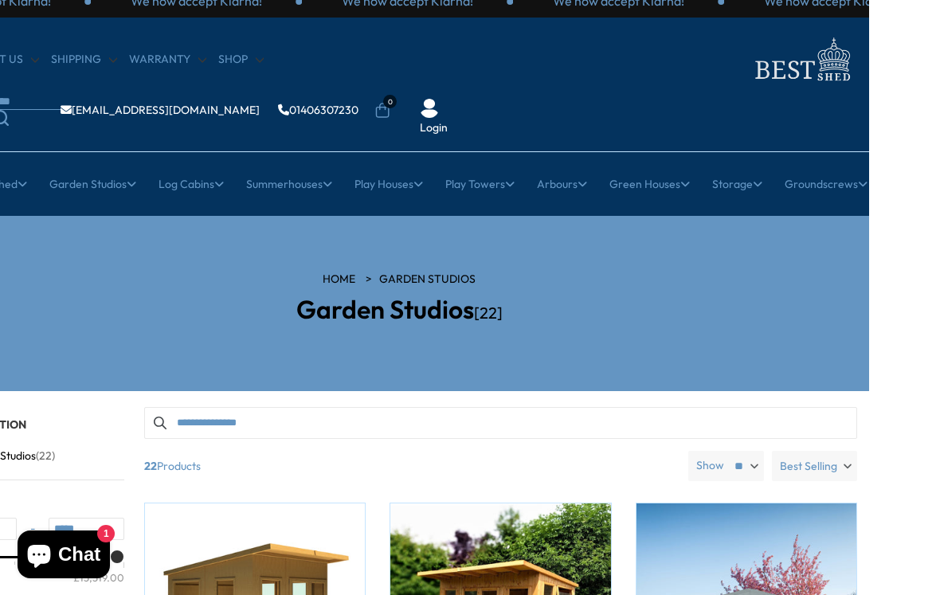
click at [401, 407] on input "Search products" at bounding box center [500, 423] width 713 height 32
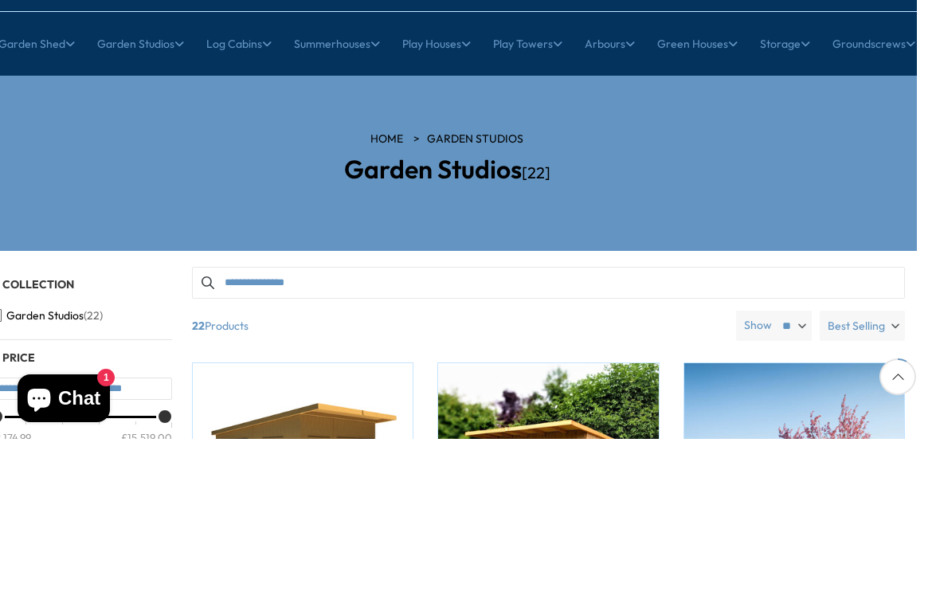
scroll to position [0, 0]
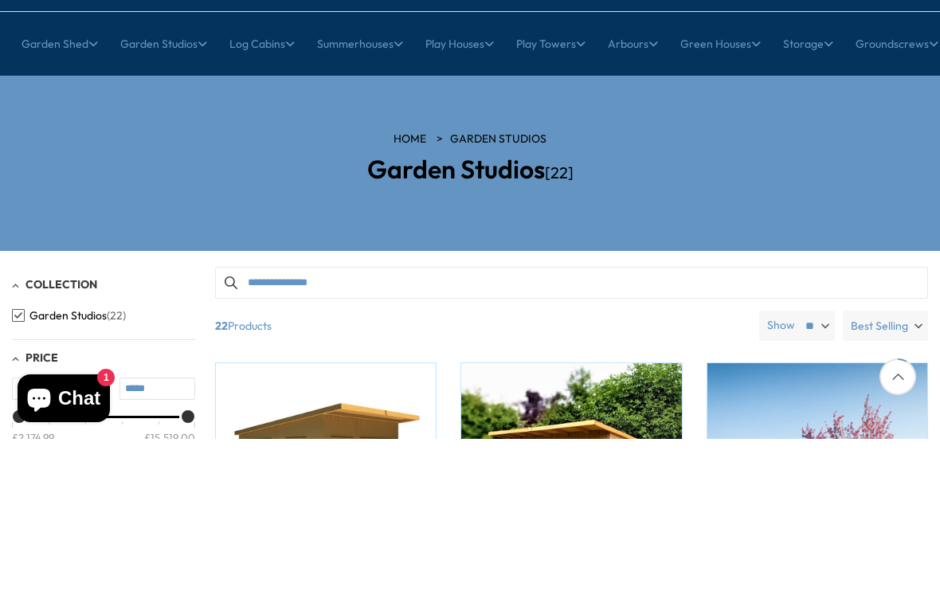
click at [576, 312] on link "8ft" at bounding box center [577, 326] width 16 height 28
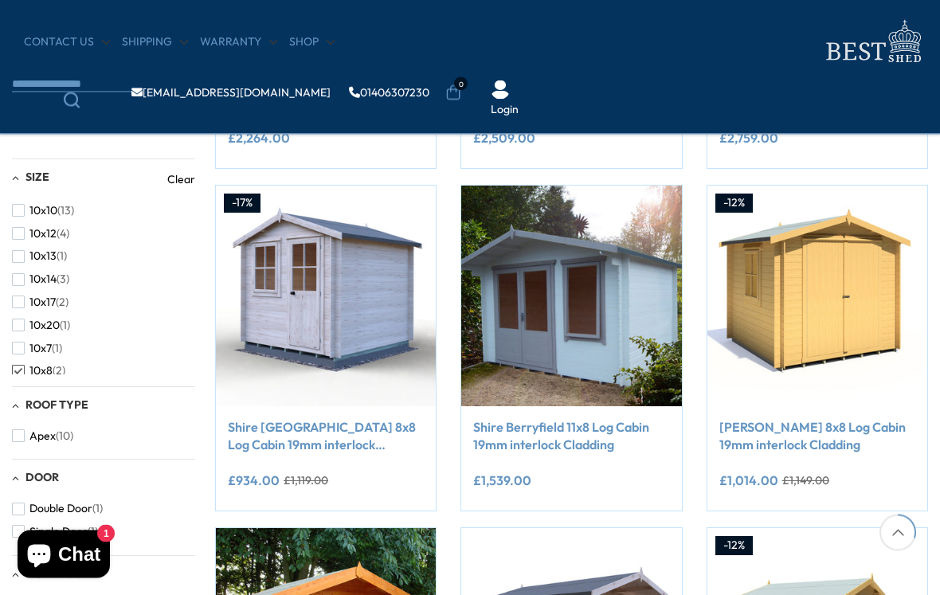
scroll to position [542, 0]
click at [322, 430] on link "Shire Avesbury 8x8 Log Cabin 19mm interlock Cladding" at bounding box center [326, 436] width 196 height 36
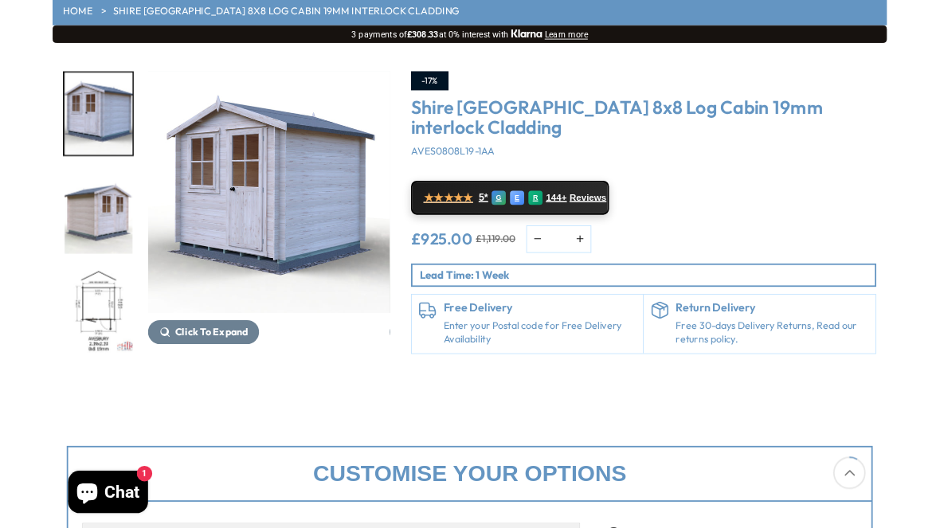
scroll to position [302, 0]
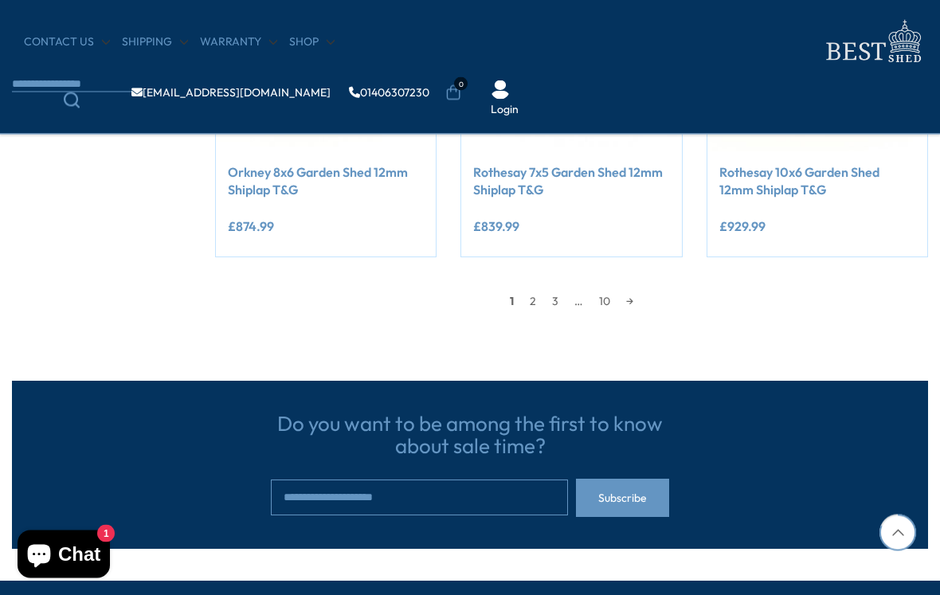
scroll to position [1493, 0]
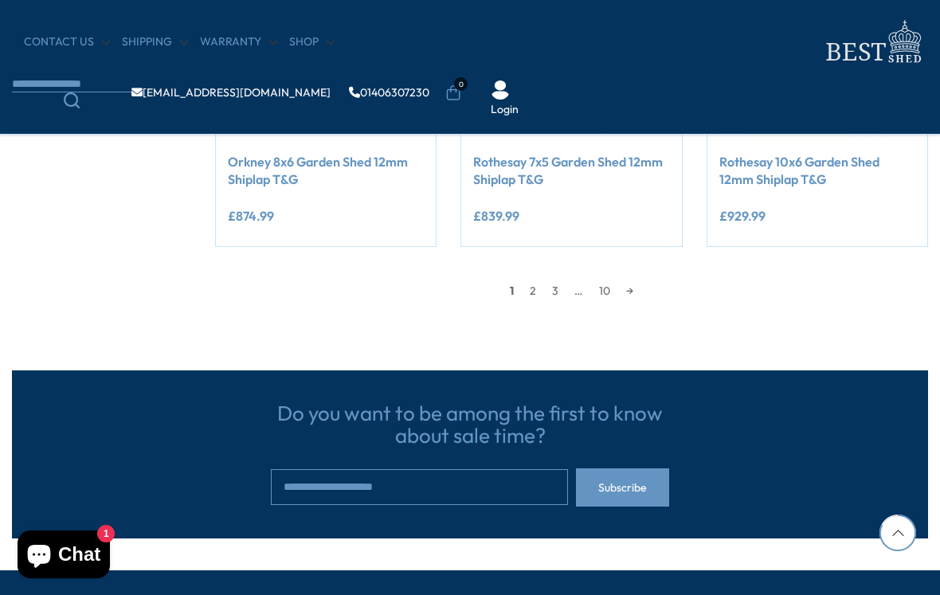
click at [532, 292] on link "2" at bounding box center [533, 291] width 22 height 24
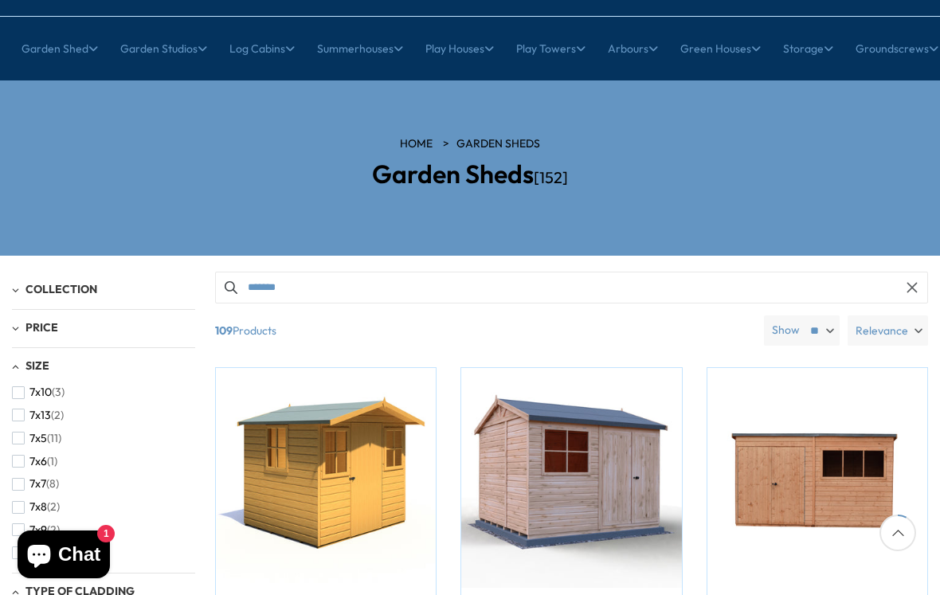
scroll to position [373, 0]
click at [21, 453] on span "button" at bounding box center [18, 459] width 13 height 13
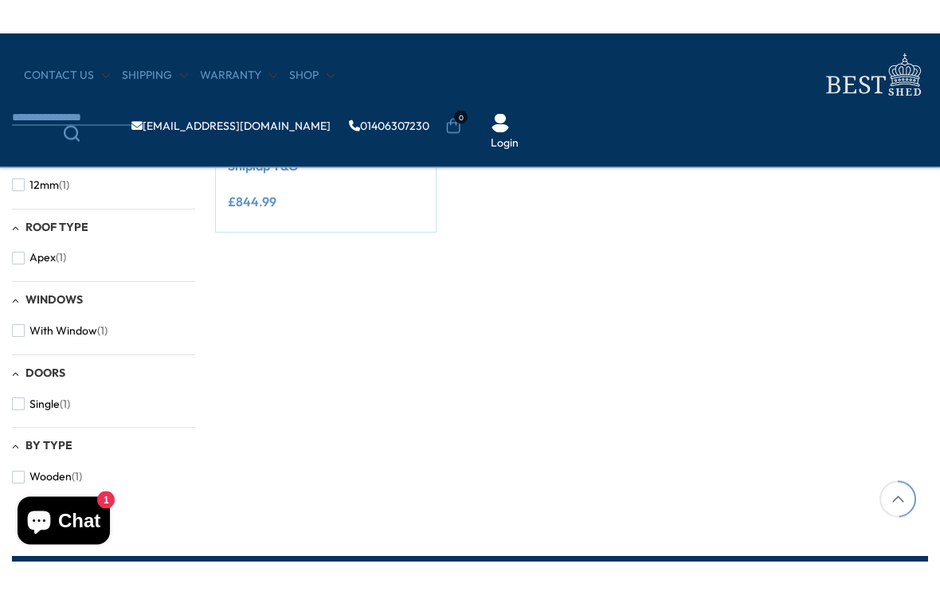
scroll to position [446, 0]
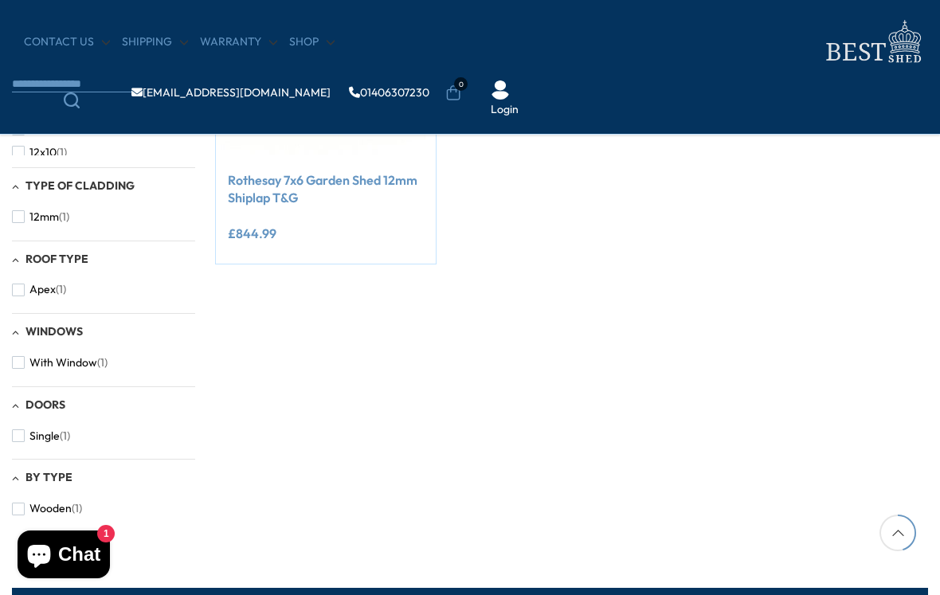
click at [389, 172] on link "Rothesay 7x6 Garden Shed 12mm Shiplap T&G" at bounding box center [326, 189] width 196 height 36
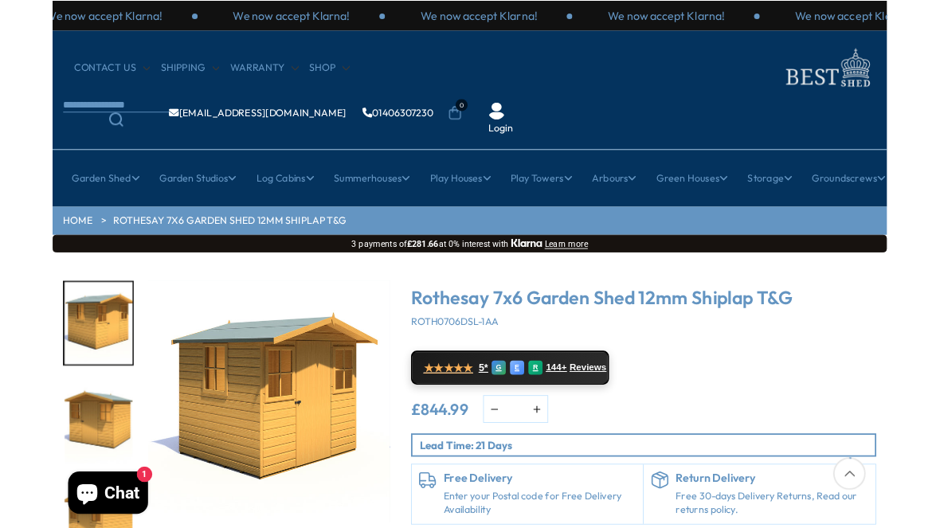
scroll to position [68, 0]
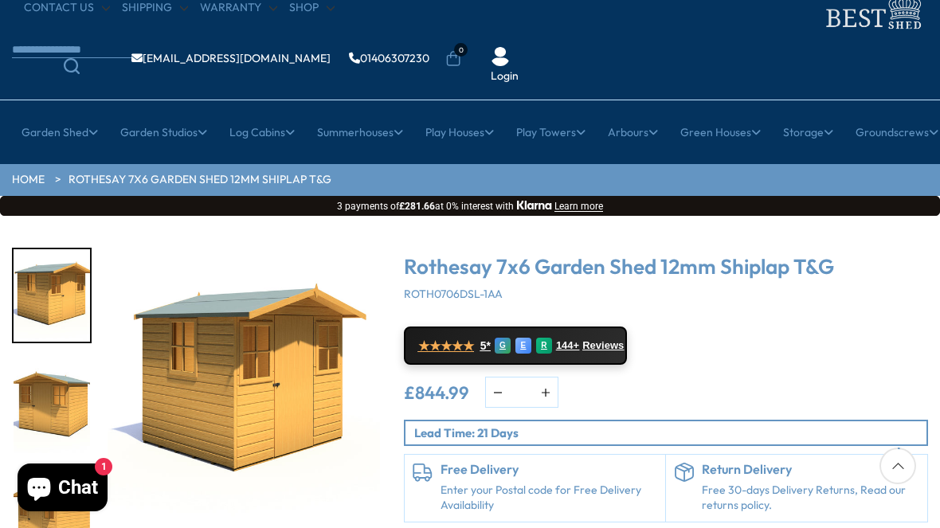
click at [179, 245] on link "Hexagonal Summerhouses" at bounding box center [150, 259] width 140 height 28
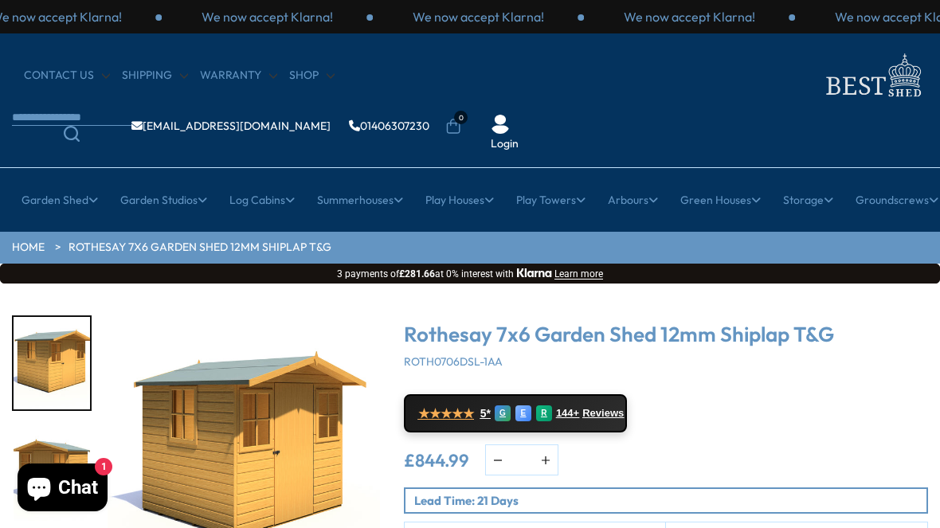
click at [80, 126] on icon "Search" at bounding box center [72, 134] width 16 height 16
click at [517, 67] on body "We now accept Klarna! We now accept Klarna! We now accept Klarna! We now accept…" at bounding box center [470, 264] width 940 height 528
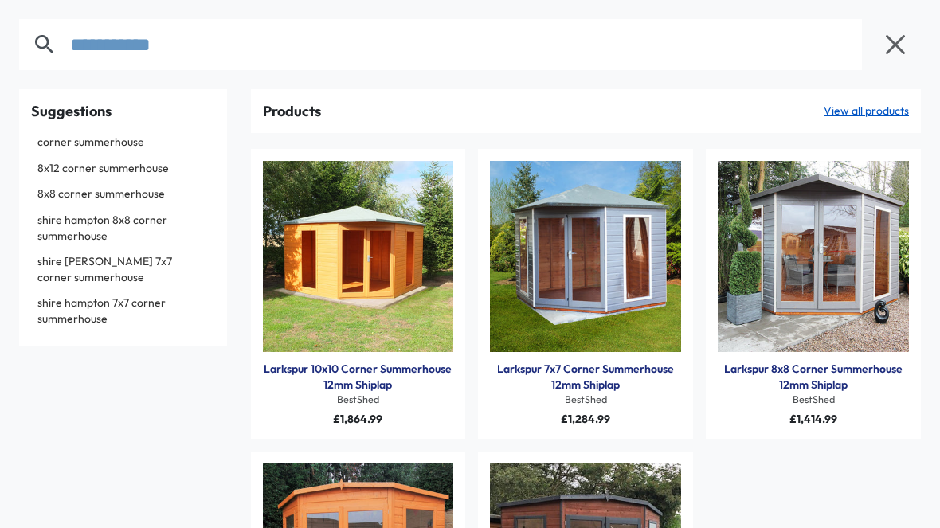
type input "**********"
click at [128, 139] on link "corner summerhouse" at bounding box center [123, 143] width 184 height 24
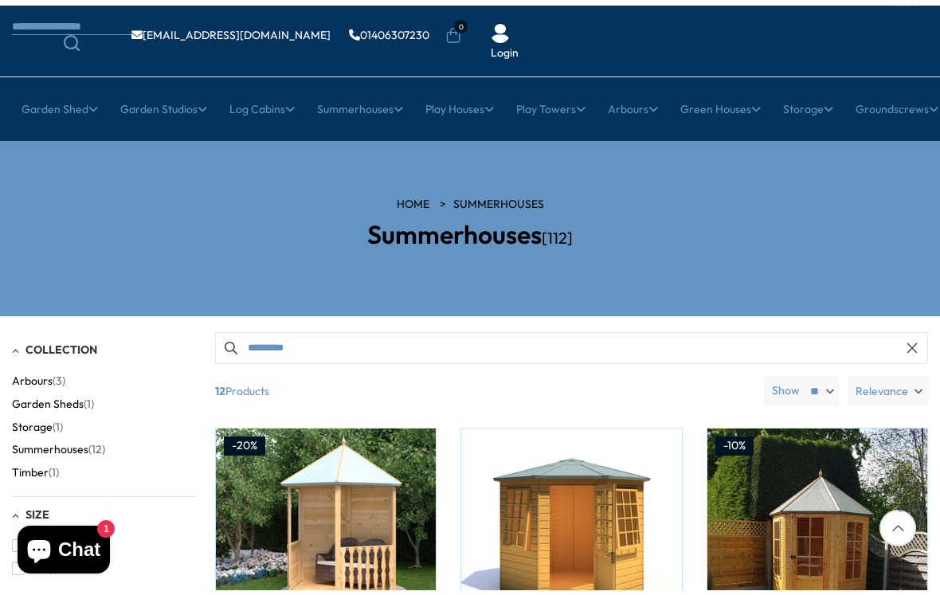
scroll to position [102, 0]
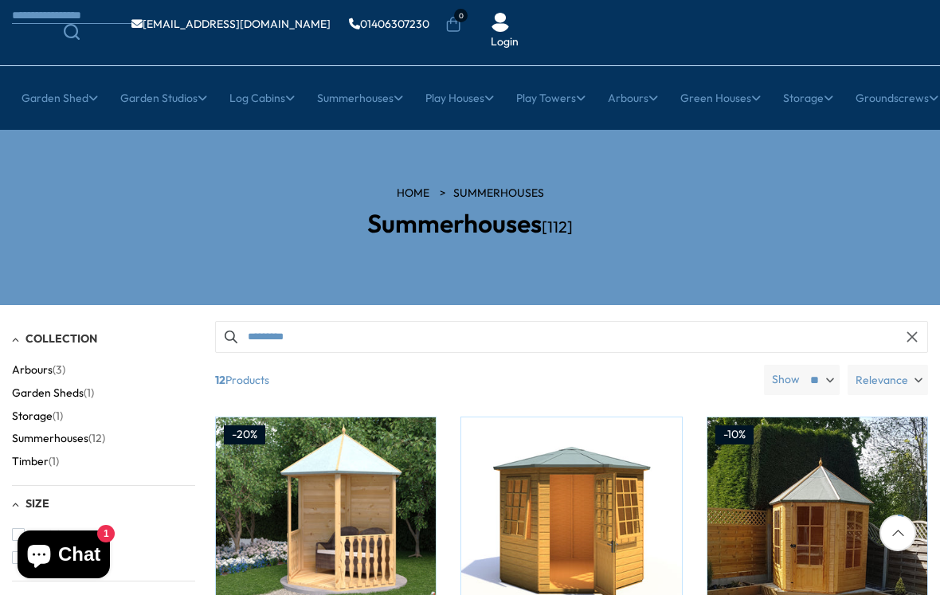
click at [103, 427] on button "Summerhouses (12)" at bounding box center [58, 438] width 93 height 23
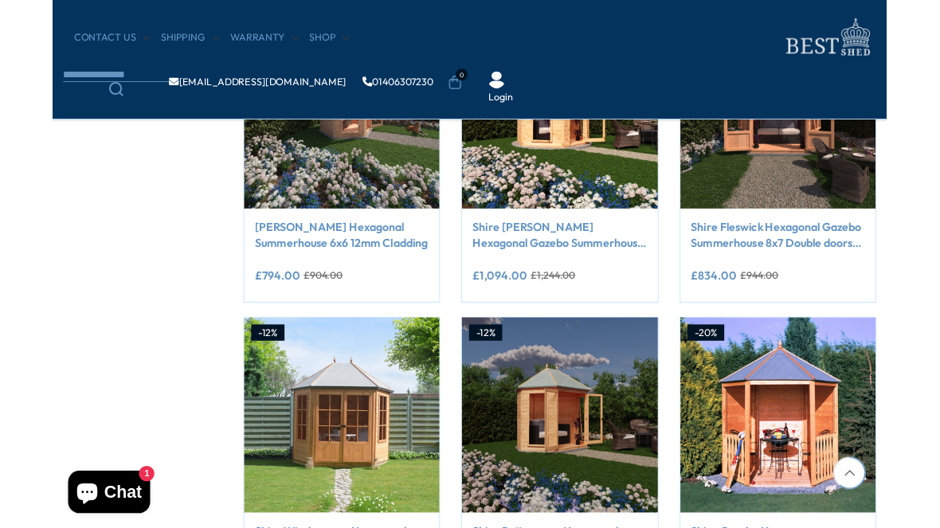
scroll to position [1124, 0]
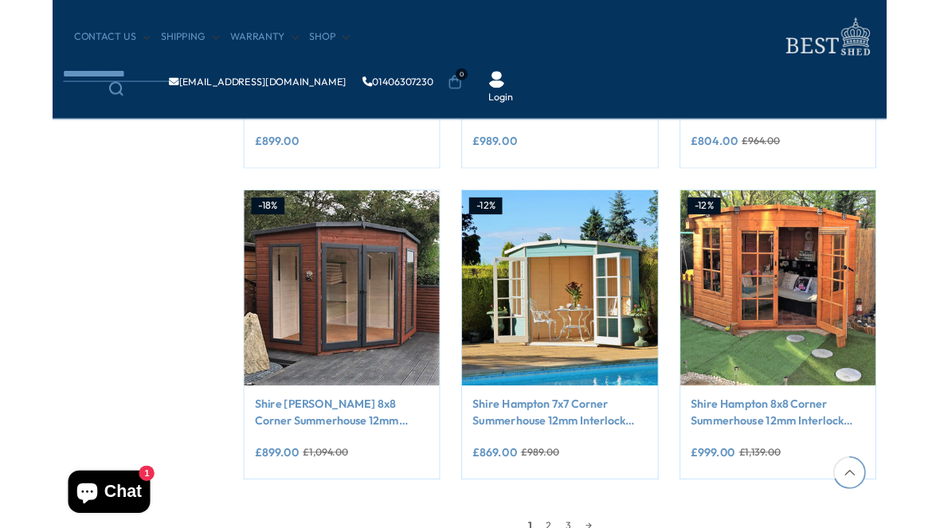
scroll to position [1374, 0]
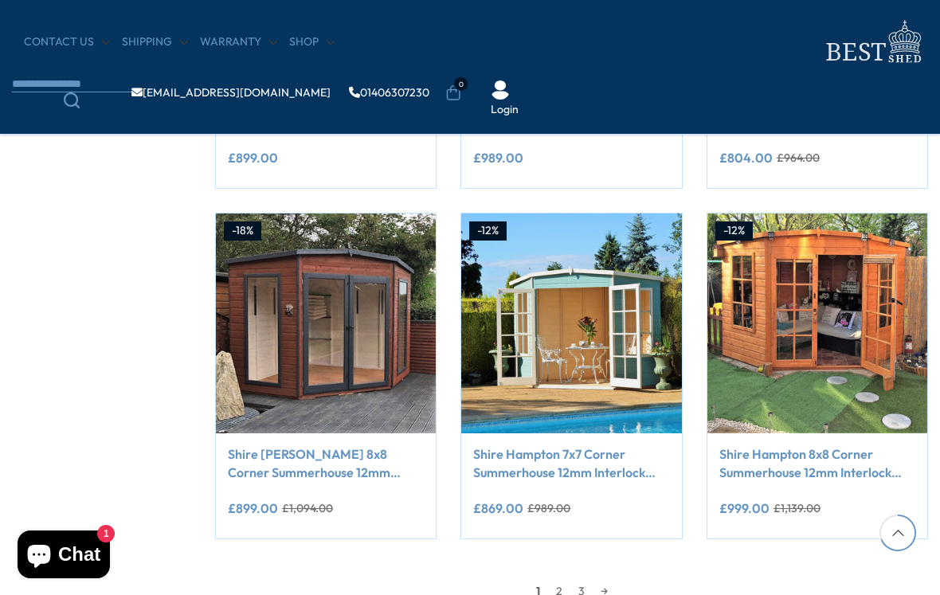
click at [559, 528] on link "2" at bounding box center [559, 591] width 22 height 24
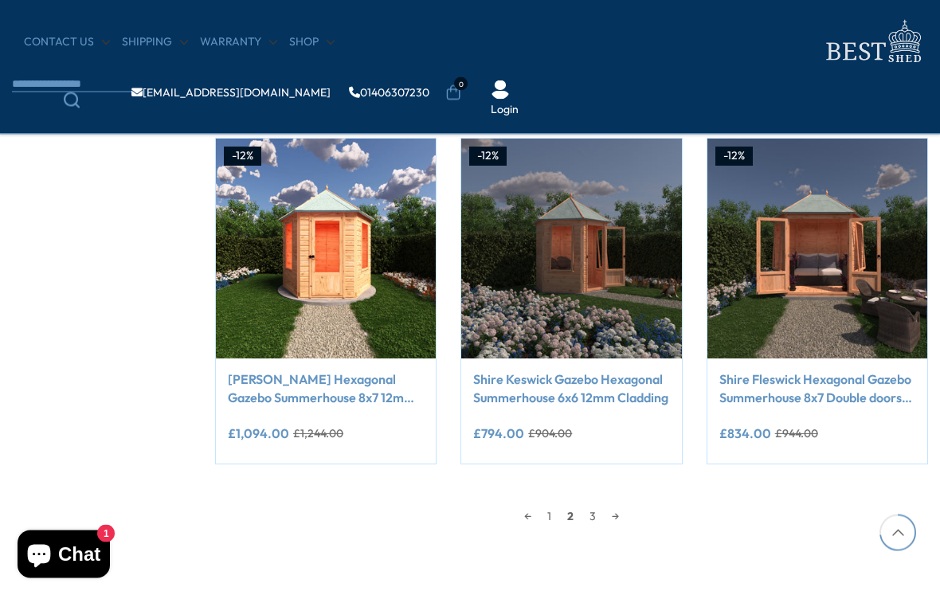
scroll to position [1449, 0]
click at [590, 520] on link "3" at bounding box center [593, 516] width 22 height 24
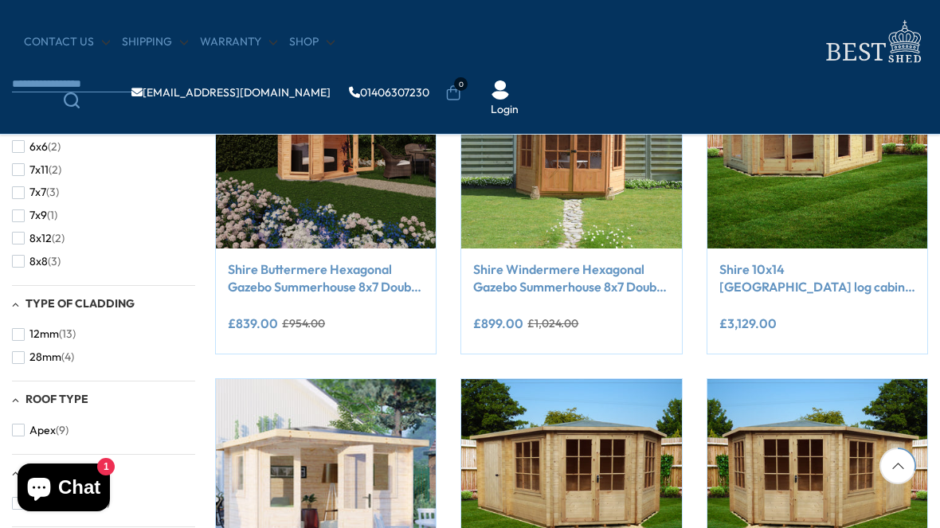
scroll to position [505, 0]
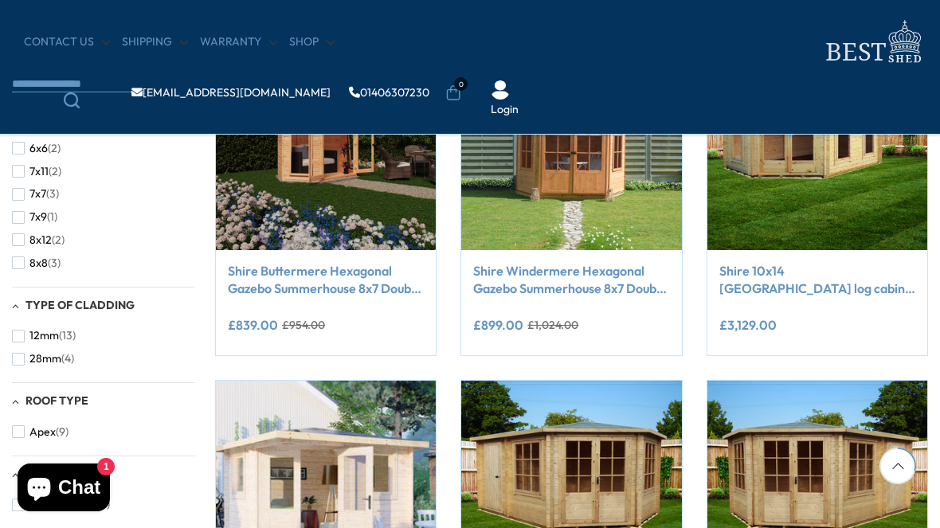
click at [602, 270] on link "Shire Windermere Hexagonal Gazebo Summerhouse 8x7 Double doors 12mm Cladding" at bounding box center [571, 280] width 196 height 36
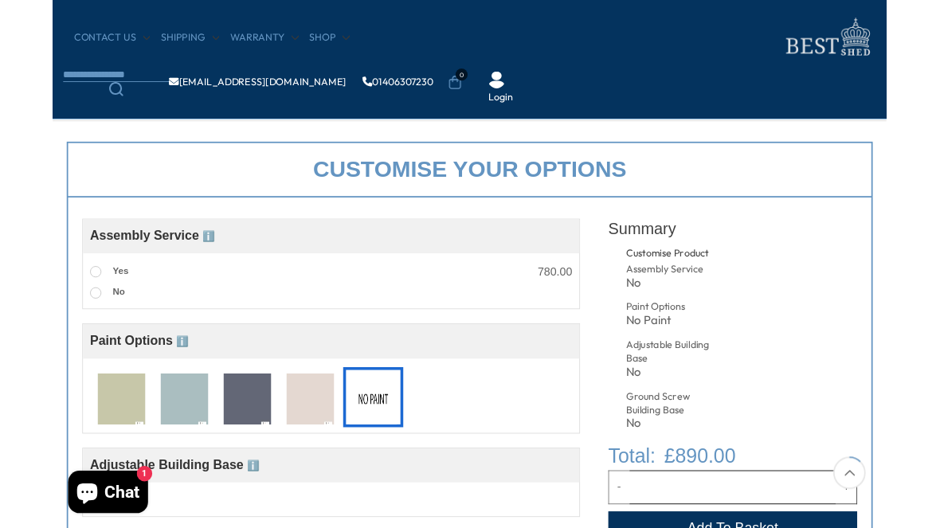
scroll to position [511, 0]
